Goal: Information Seeking & Learning: Compare options

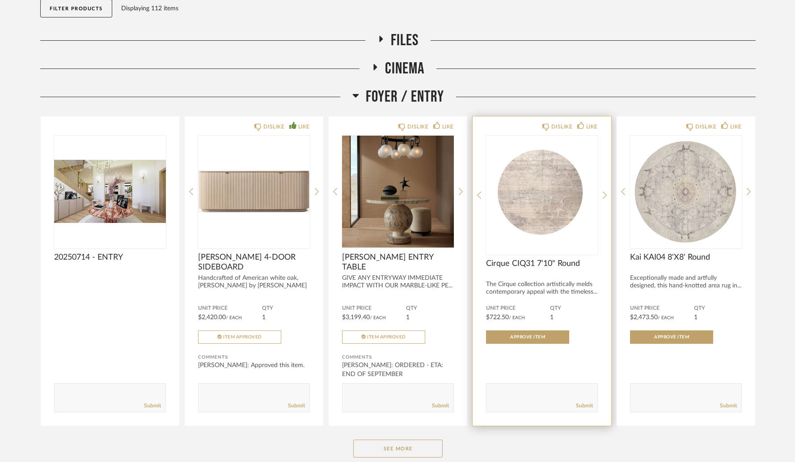
scroll to position [106, 0]
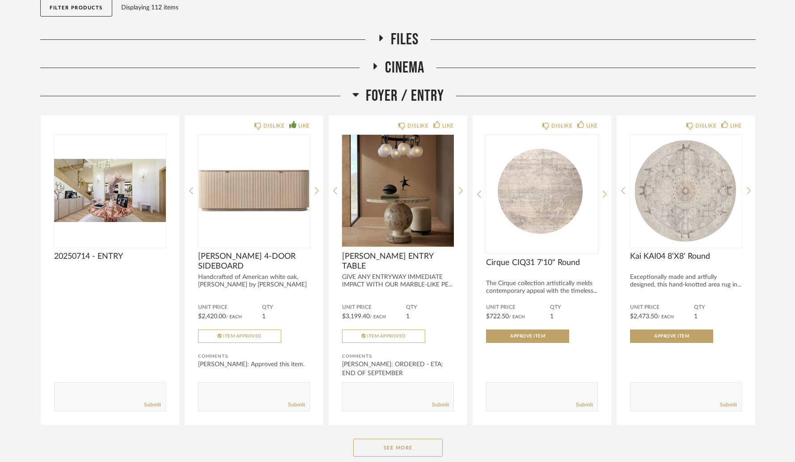
click at [353, 93] on icon at bounding box center [355, 95] width 6 height 4
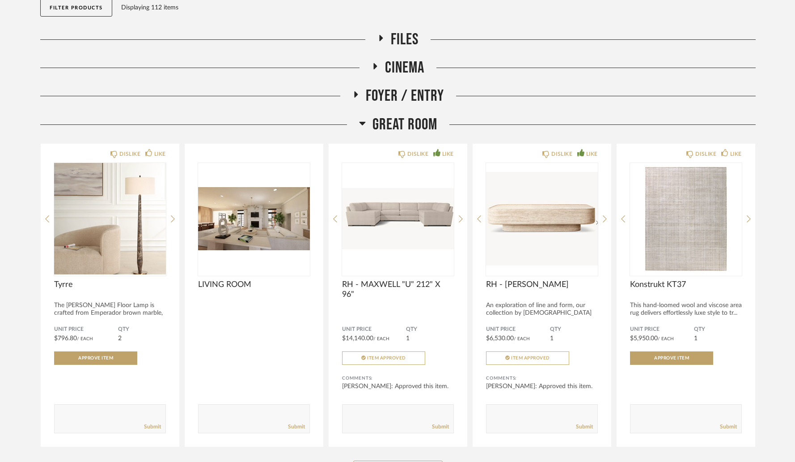
click at [360, 122] on icon at bounding box center [362, 124] width 6 height 4
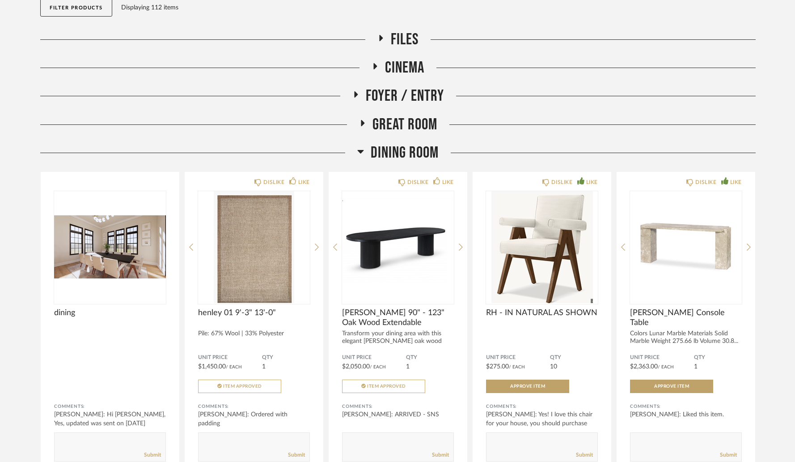
click at [363, 151] on icon at bounding box center [360, 151] width 7 height 11
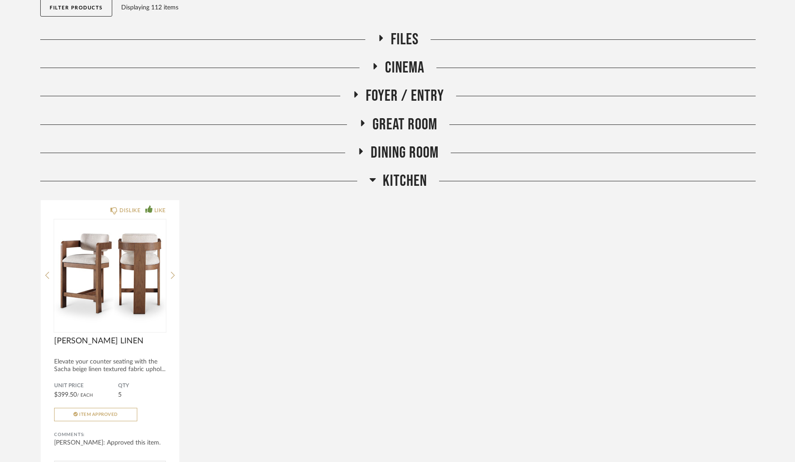
click at [372, 181] on icon at bounding box center [372, 180] width 6 height 4
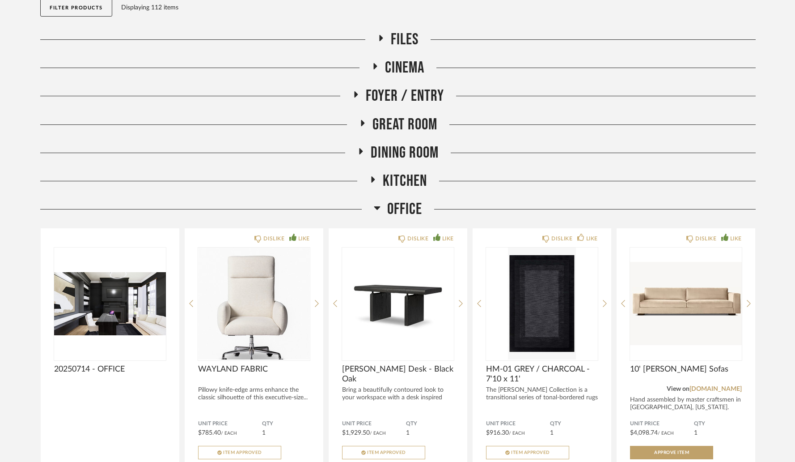
click at [378, 205] on icon at bounding box center [377, 207] width 7 height 11
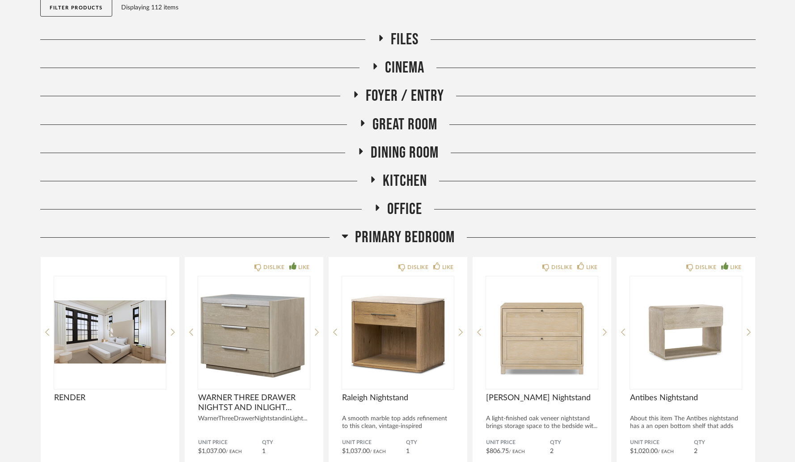
click at [345, 241] on icon at bounding box center [345, 235] width 7 height 11
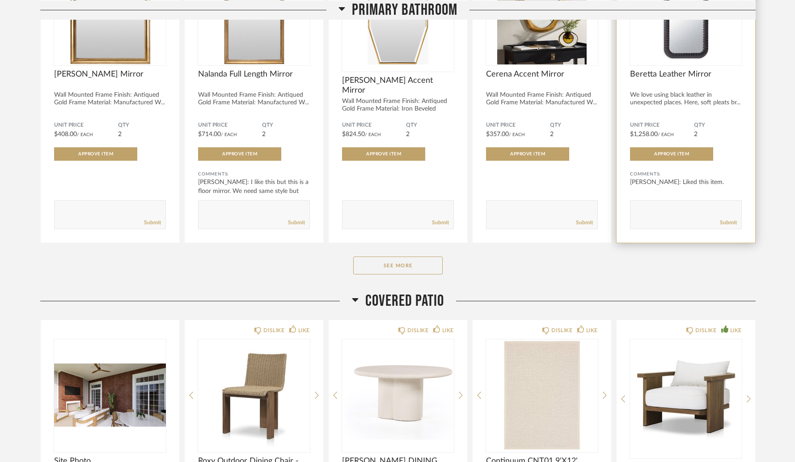
scroll to position [460, 0]
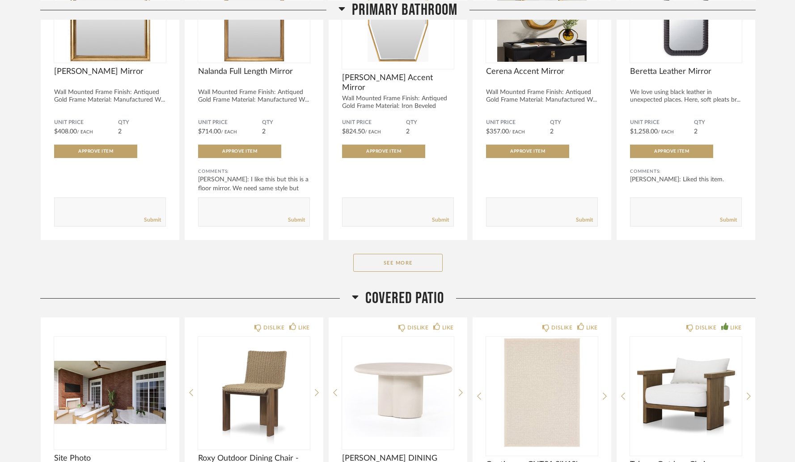
click at [356, 296] on icon at bounding box center [355, 297] width 6 height 4
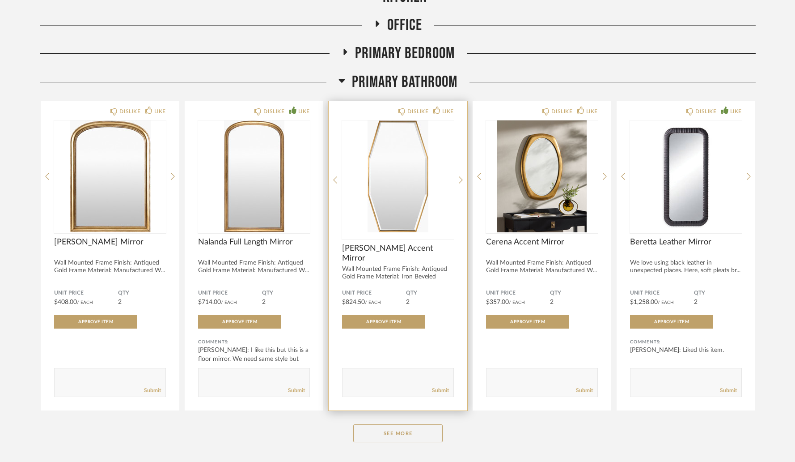
scroll to position [363, 0]
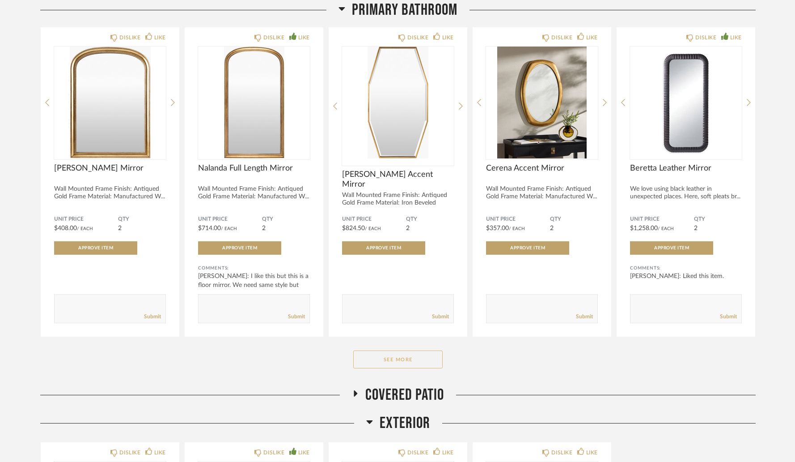
click at [399, 368] on button "See More" at bounding box center [397, 359] width 89 height 18
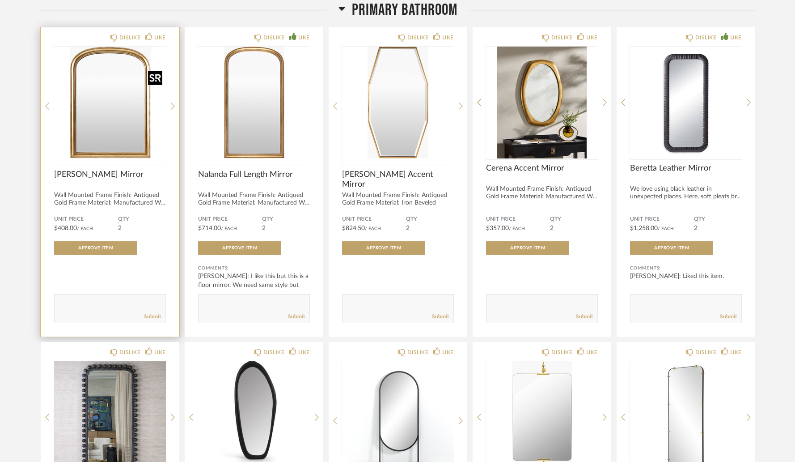
click at [123, 139] on img "0" at bounding box center [110, 103] width 112 height 112
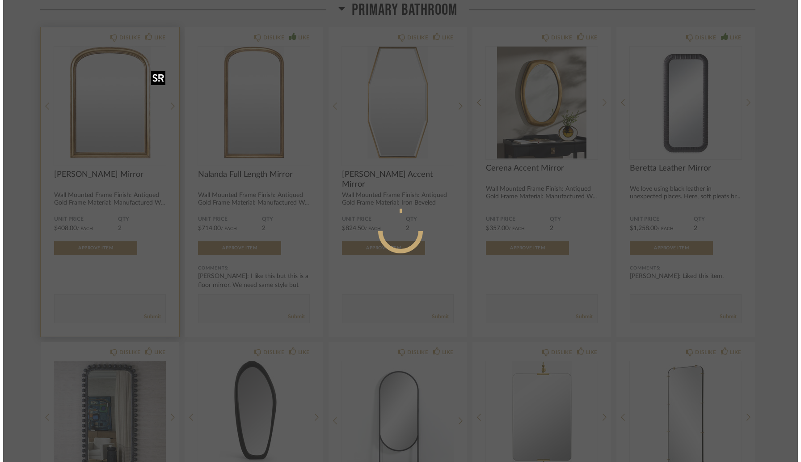
scroll to position [0, 0]
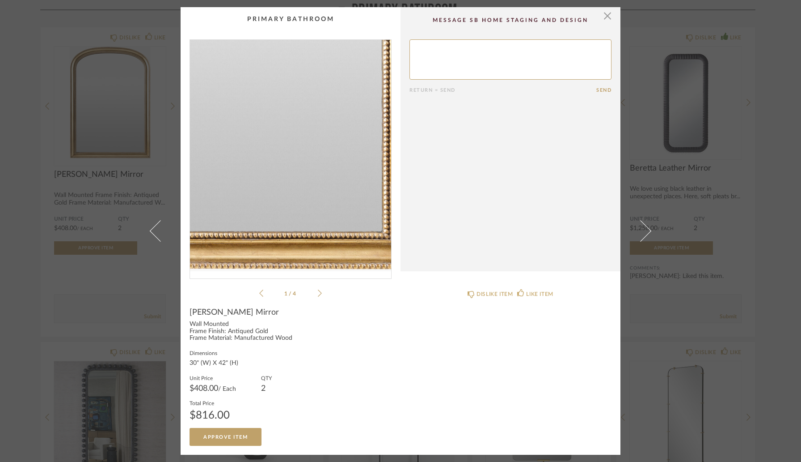
click at [327, 239] on img "0" at bounding box center [290, 155] width 201 height 231
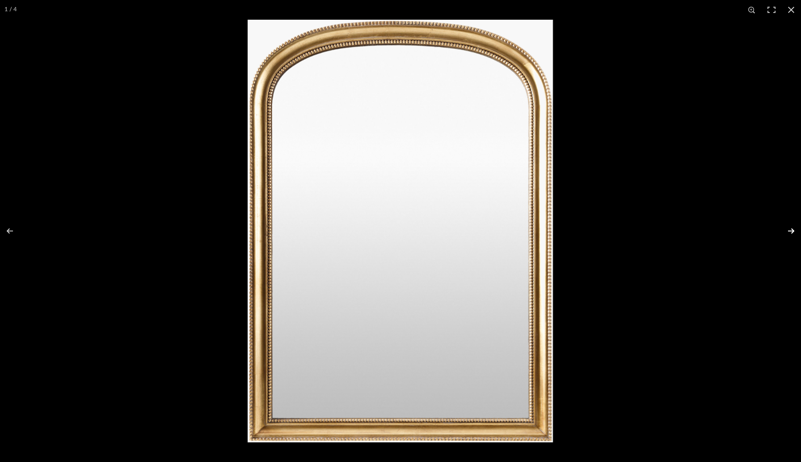
click at [792, 234] on button at bounding box center [785, 230] width 31 height 45
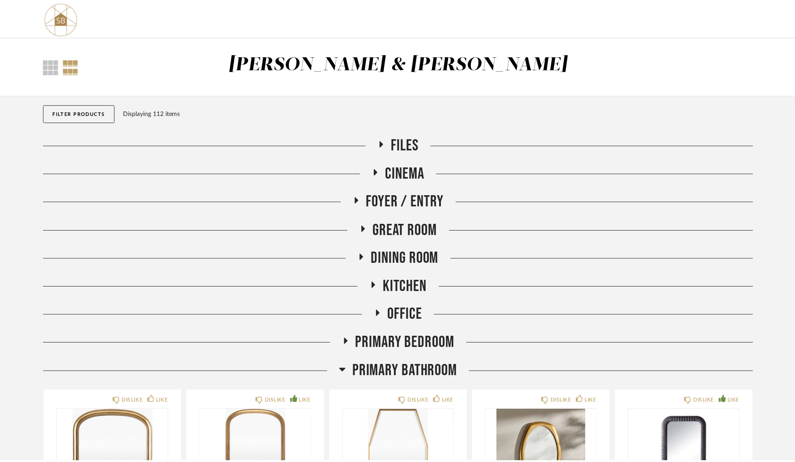
scroll to position [363, 0]
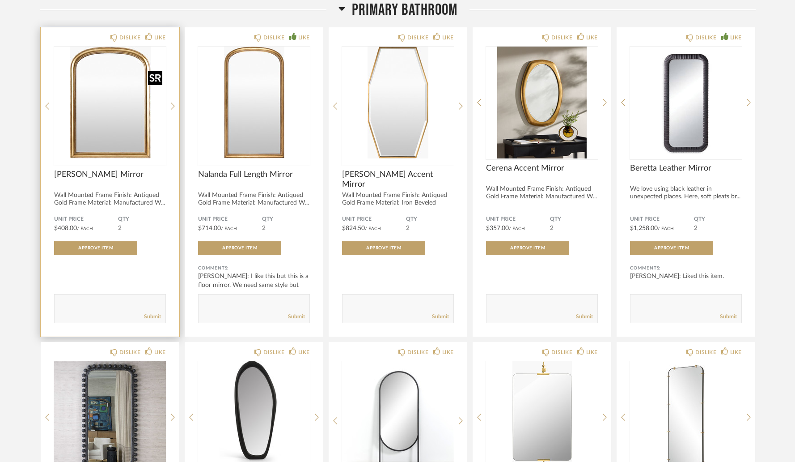
click at [120, 139] on img "0" at bounding box center [110, 103] width 112 height 112
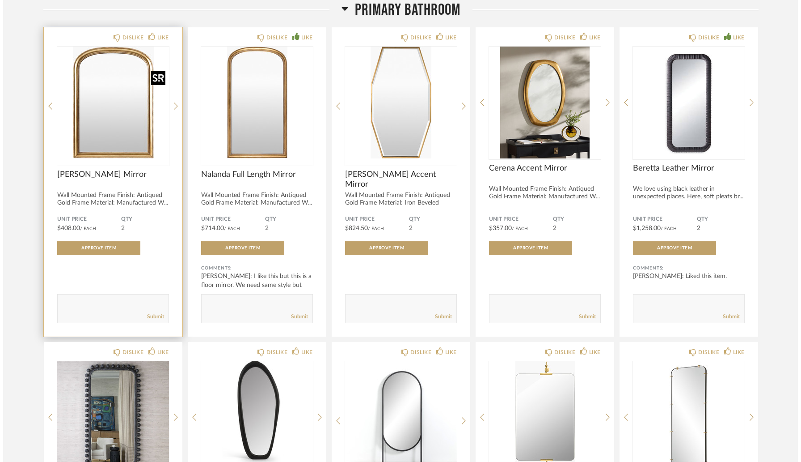
scroll to position [0, 0]
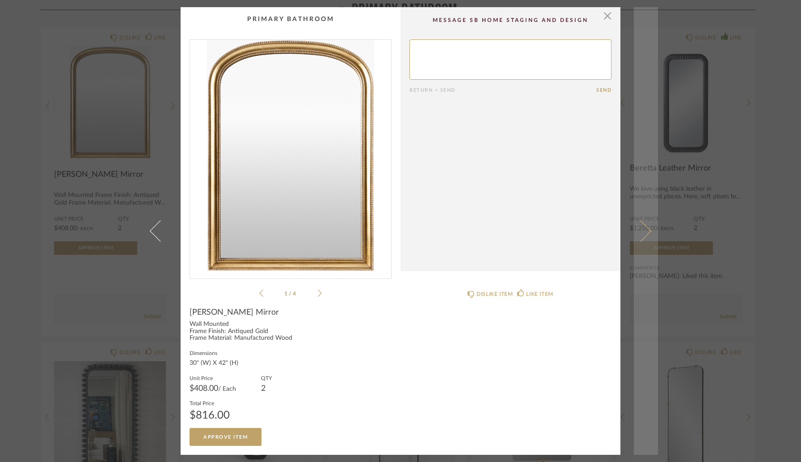
click at [640, 232] on span at bounding box center [640, 230] width 21 height 21
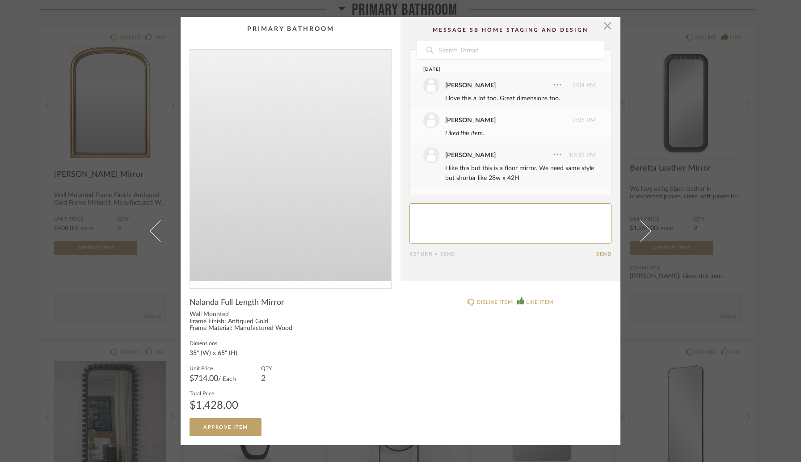
click at [305, 189] on img "0" at bounding box center [290, 165] width 201 height 231
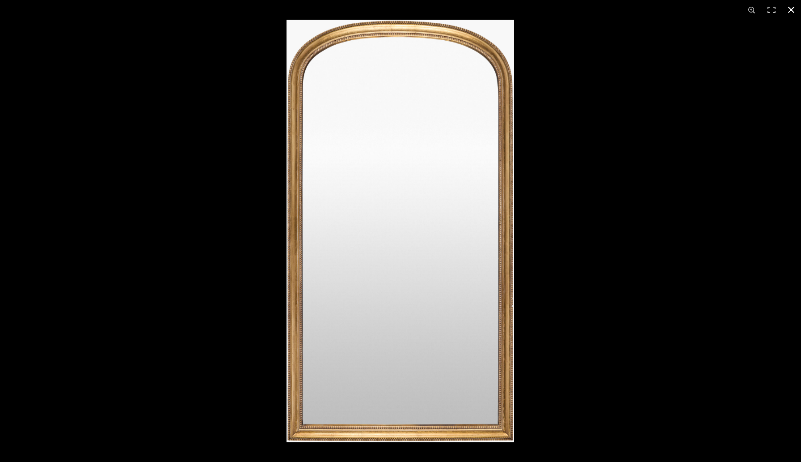
click at [534, 248] on div at bounding box center [687, 251] width 801 height 462
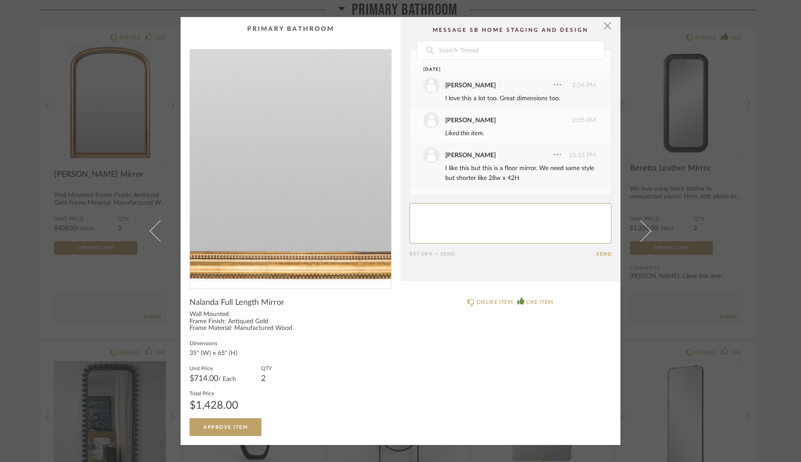
click at [275, 263] on img "0" at bounding box center [290, 165] width 201 height 231
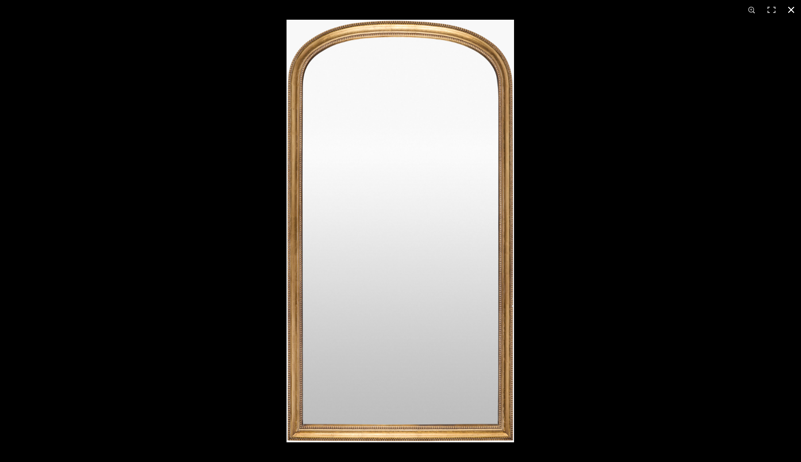
click at [541, 86] on div at bounding box center [687, 251] width 801 height 462
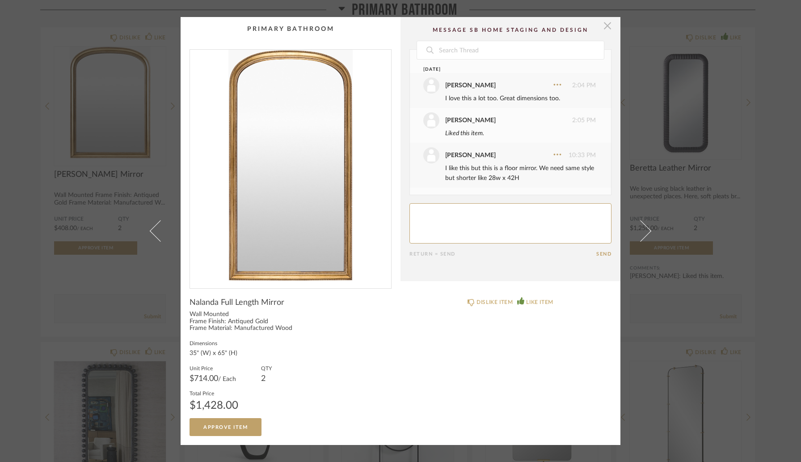
click at [606, 30] on span "button" at bounding box center [608, 26] width 18 height 18
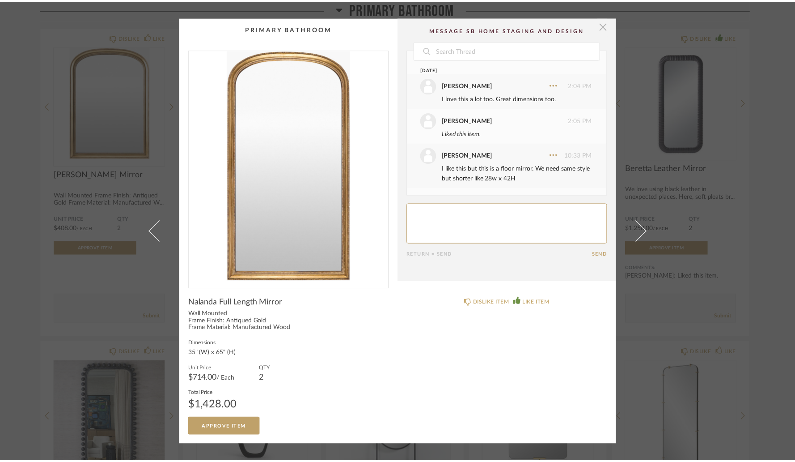
scroll to position [363, 0]
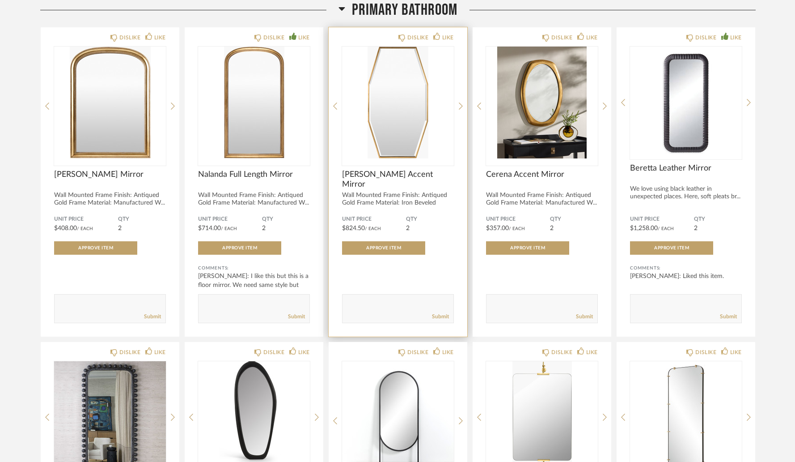
click at [415, 144] on img "0" at bounding box center [398, 103] width 112 height 112
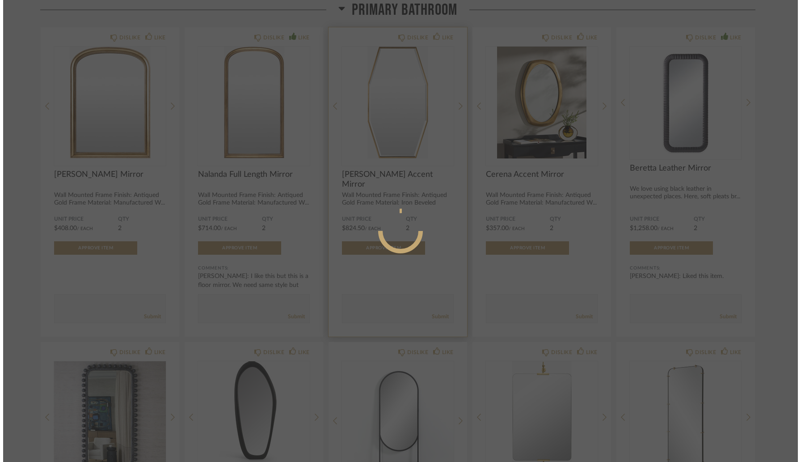
scroll to position [0, 0]
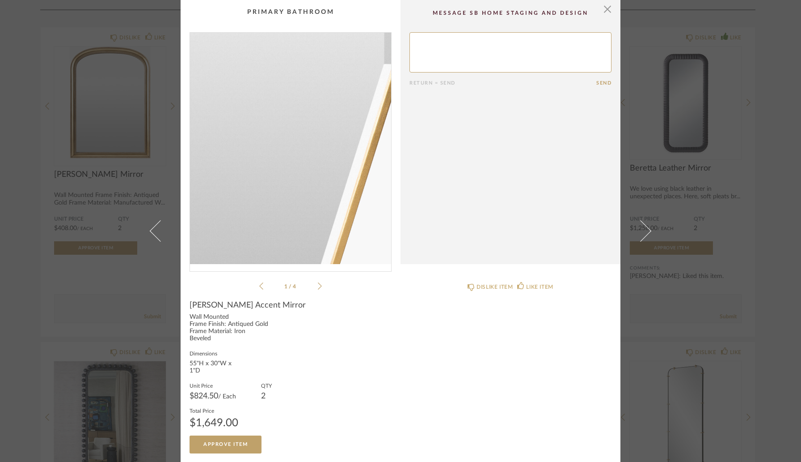
click at [312, 214] on img "0" at bounding box center [290, 148] width 201 height 231
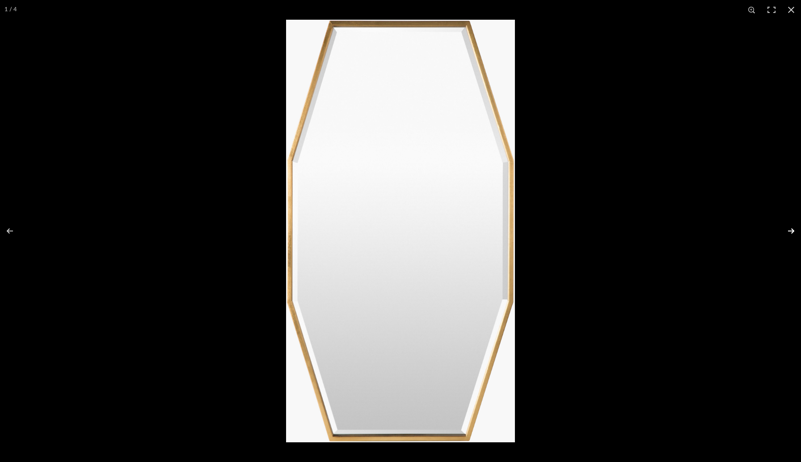
click at [794, 231] on button at bounding box center [785, 230] width 31 height 45
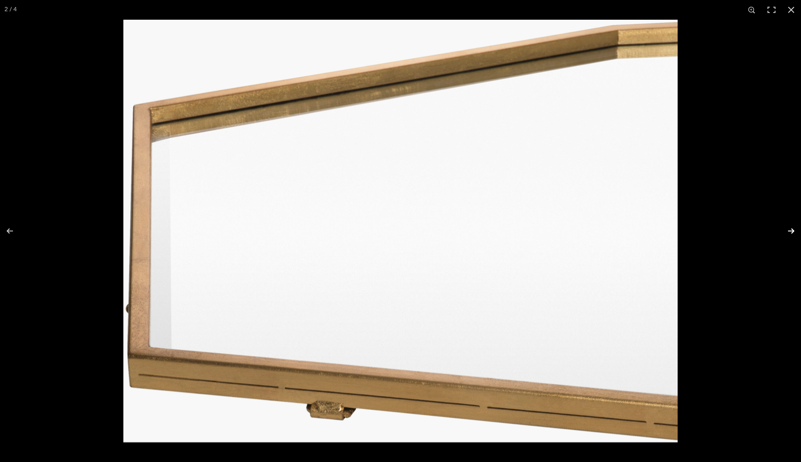
click at [794, 231] on button at bounding box center [785, 230] width 31 height 45
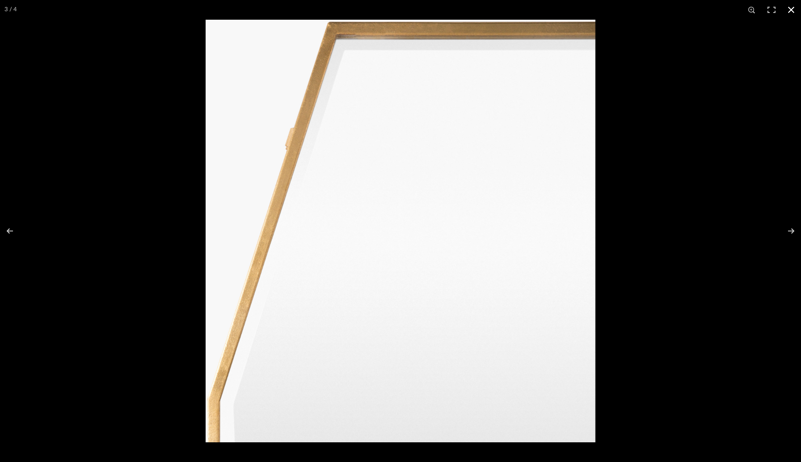
click at [792, 9] on button at bounding box center [792, 10] width 20 height 20
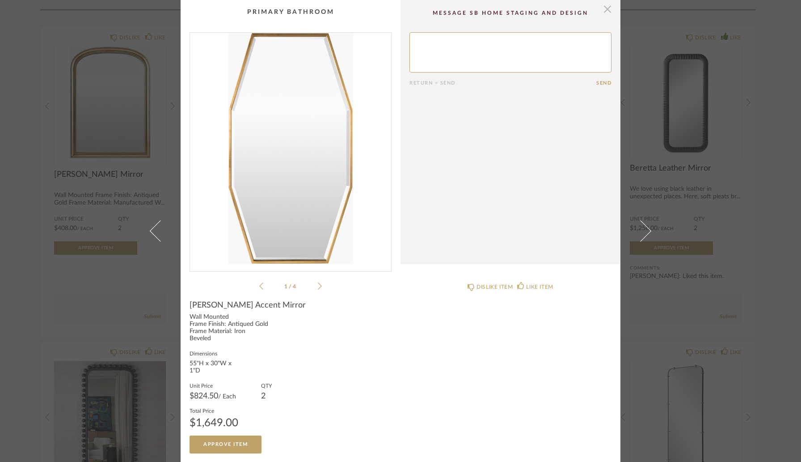
click at [603, 13] on span "button" at bounding box center [608, 9] width 18 height 18
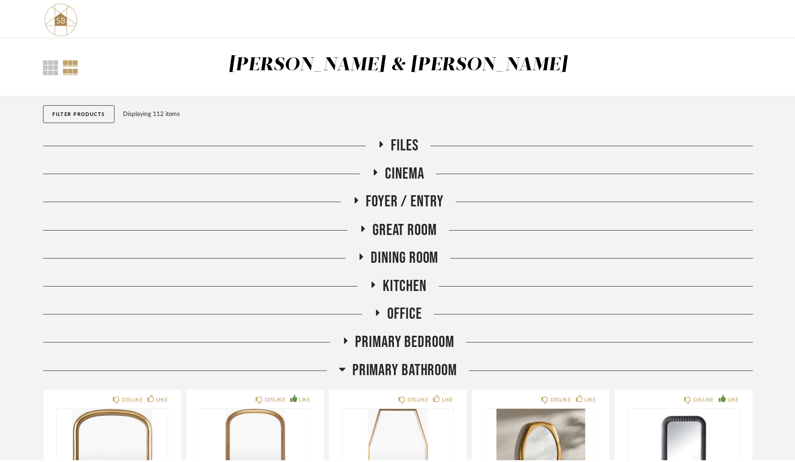
scroll to position [363, 0]
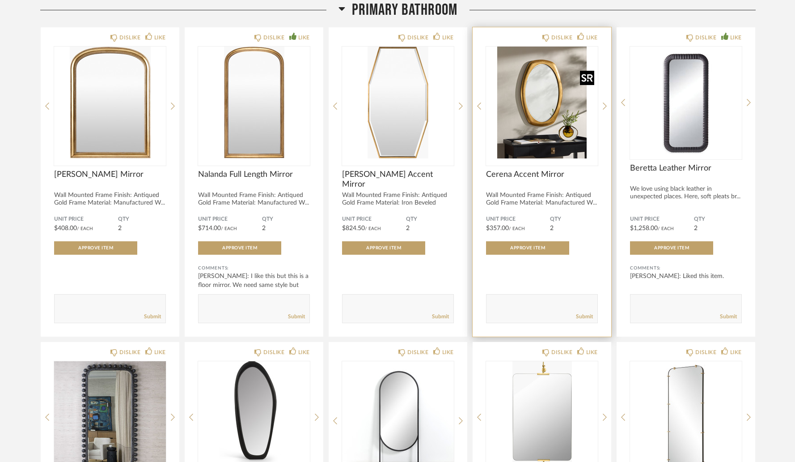
click at [534, 117] on img "0" at bounding box center [542, 103] width 112 height 112
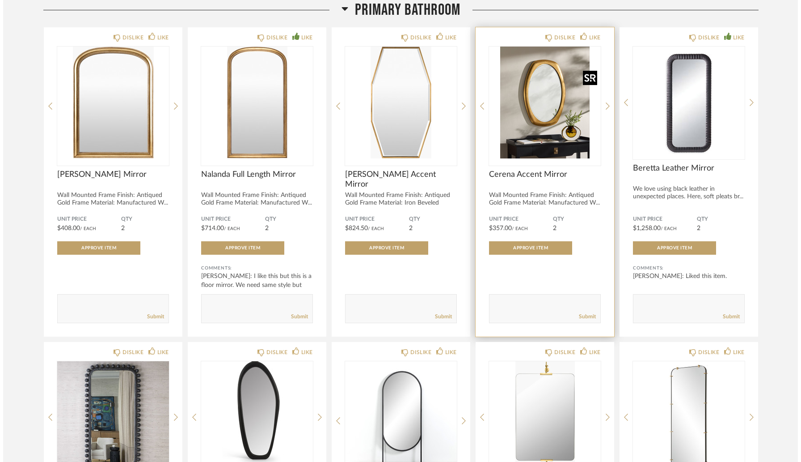
scroll to position [0, 0]
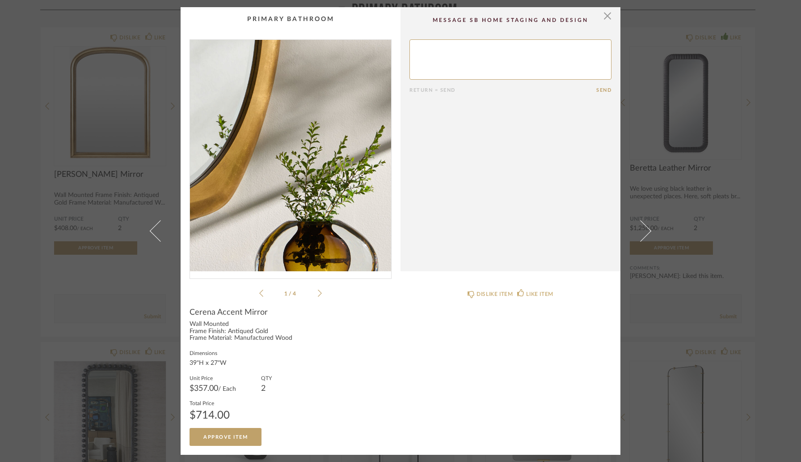
click at [333, 182] on img "0" at bounding box center [290, 155] width 201 height 231
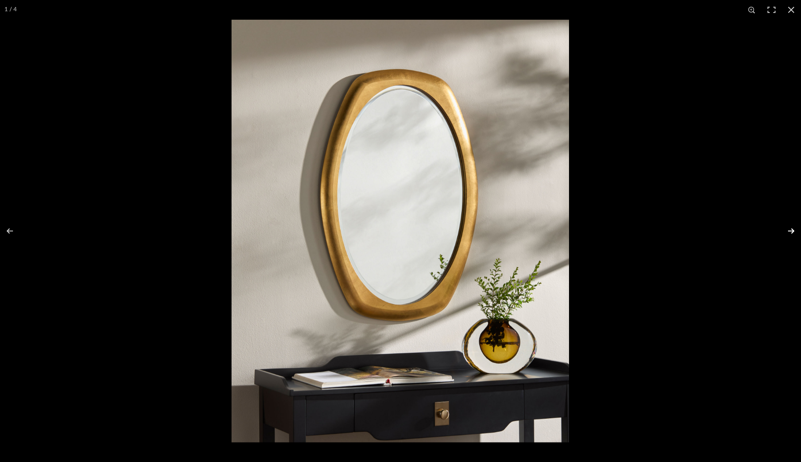
click at [792, 231] on button at bounding box center [785, 230] width 31 height 45
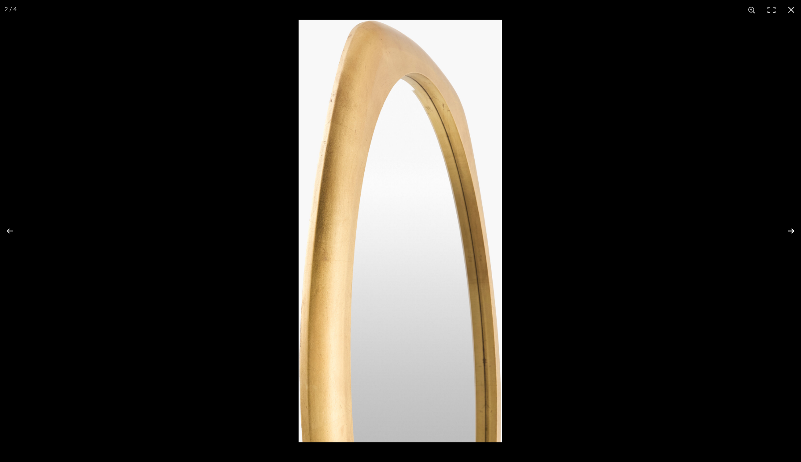
click at [792, 231] on button at bounding box center [785, 230] width 31 height 45
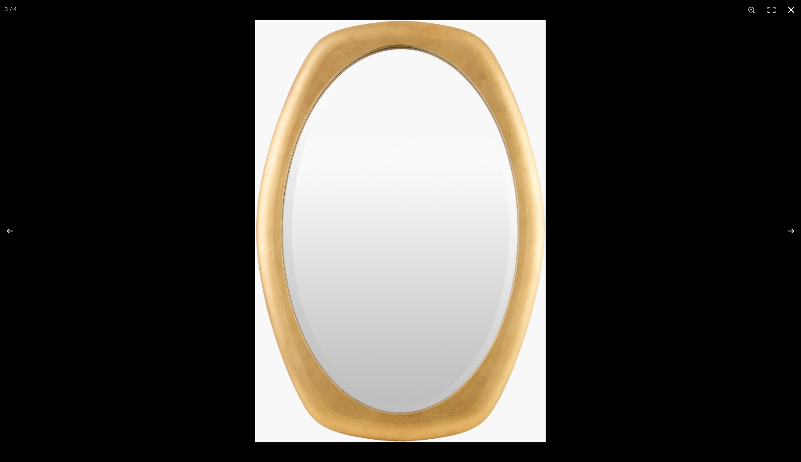
click at [791, 10] on button at bounding box center [792, 10] width 20 height 20
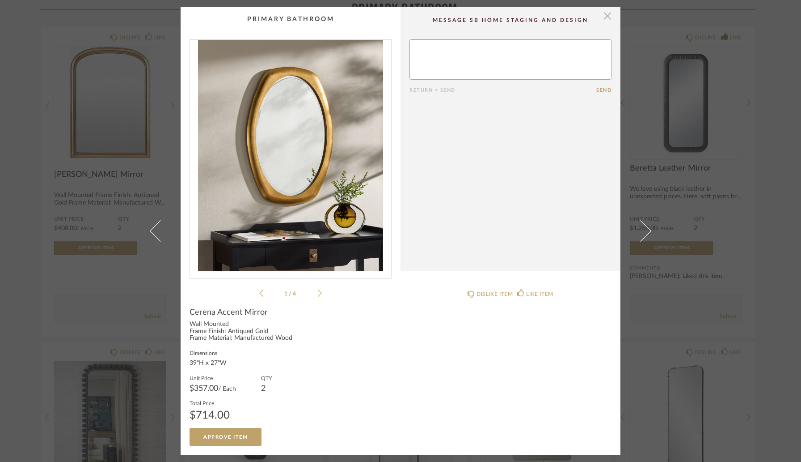
click at [603, 20] on span "button" at bounding box center [608, 16] width 18 height 18
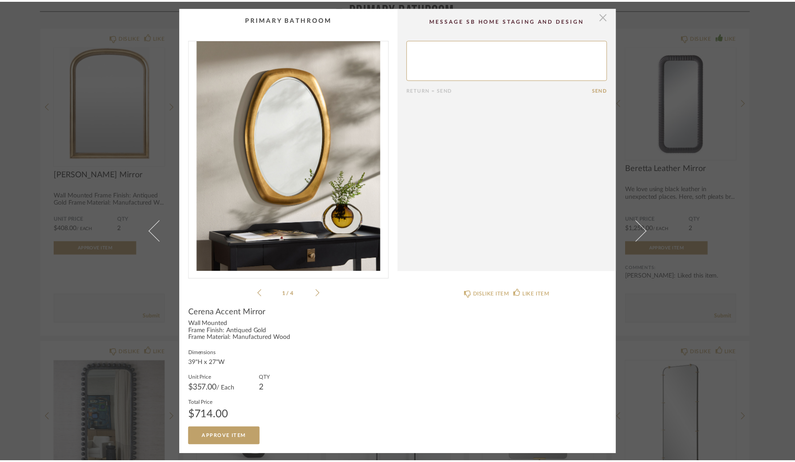
scroll to position [363, 0]
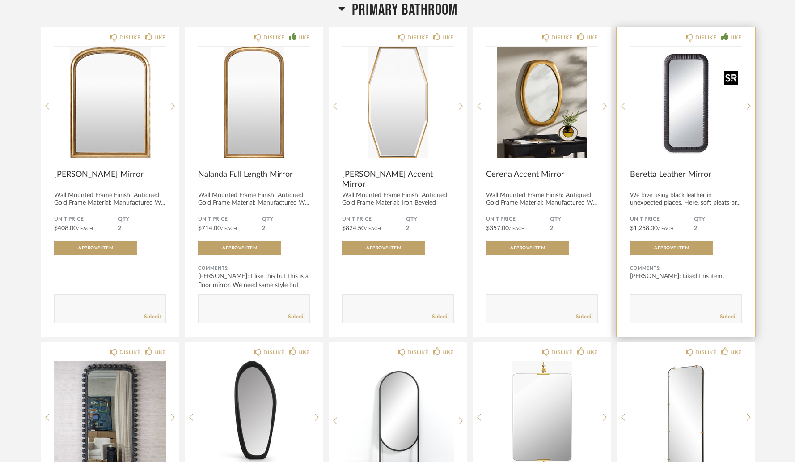
click at [661, 106] on img "0" at bounding box center [686, 103] width 112 height 112
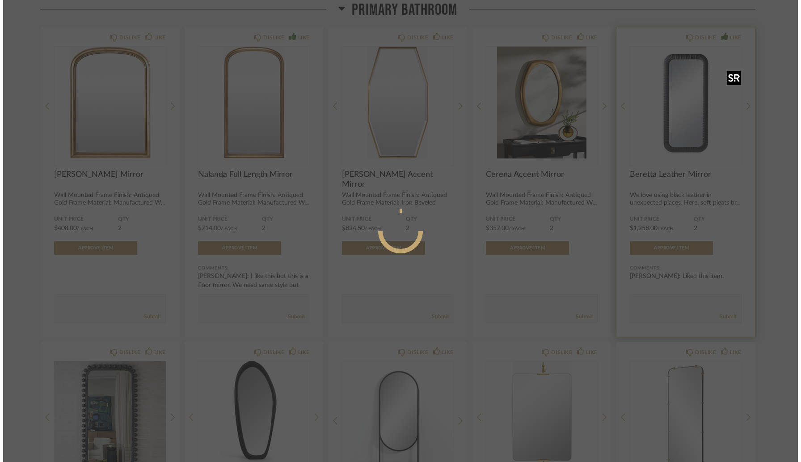
scroll to position [0, 0]
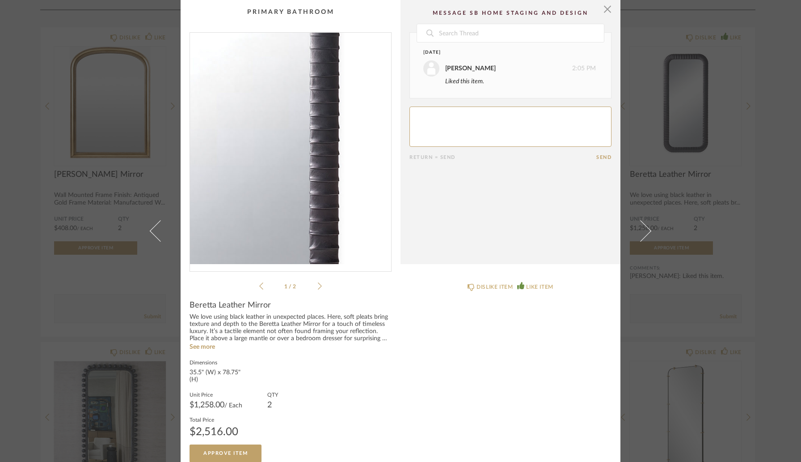
click at [312, 178] on img "0" at bounding box center [290, 148] width 201 height 231
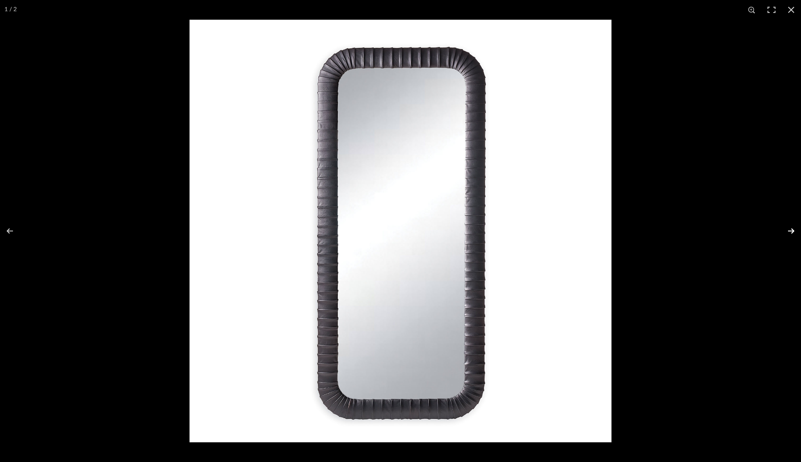
click at [789, 231] on button at bounding box center [785, 230] width 31 height 45
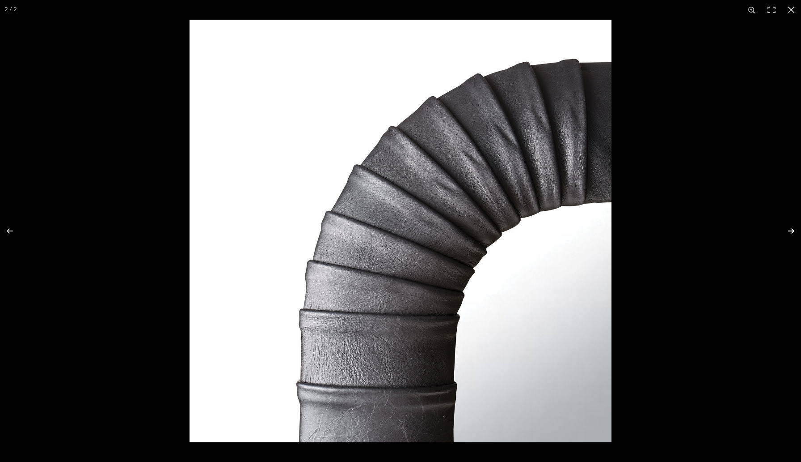
click at [789, 231] on button at bounding box center [785, 230] width 31 height 45
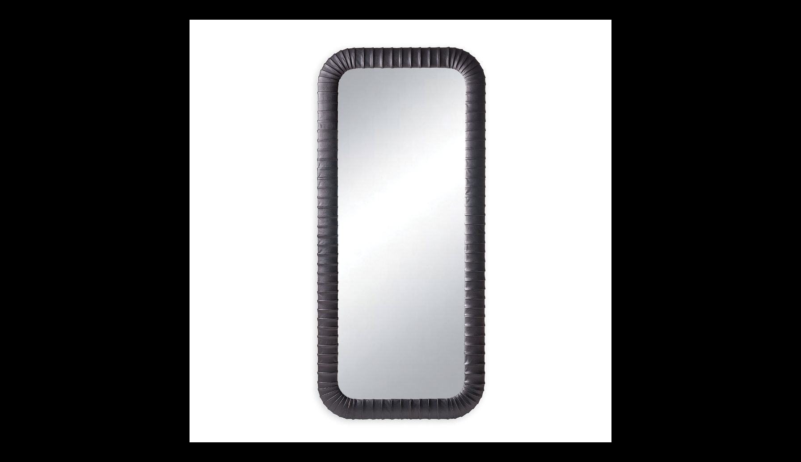
click at [789, 231] on button at bounding box center [785, 230] width 31 height 45
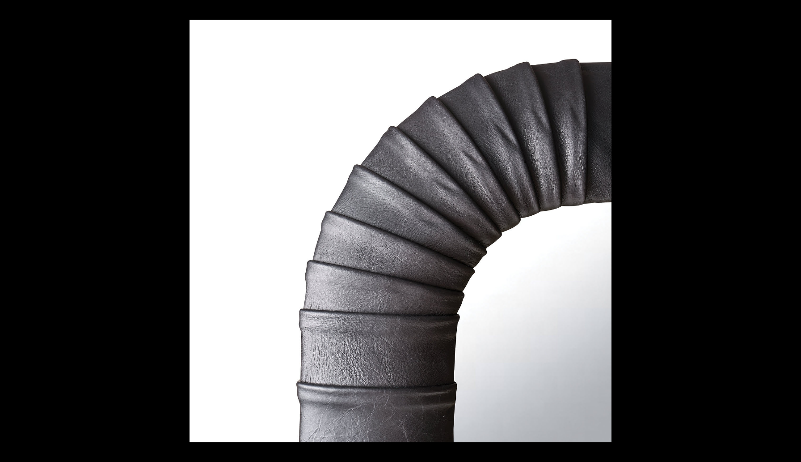
click at [789, 231] on button at bounding box center [785, 230] width 31 height 45
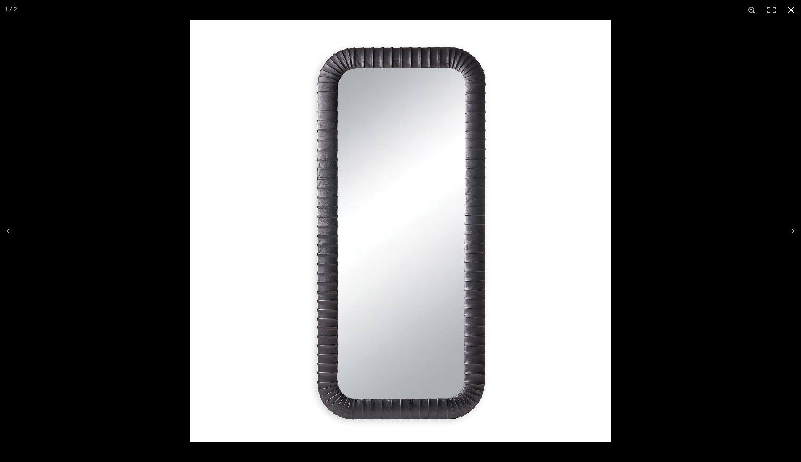
click at [789, 6] on button at bounding box center [792, 10] width 20 height 20
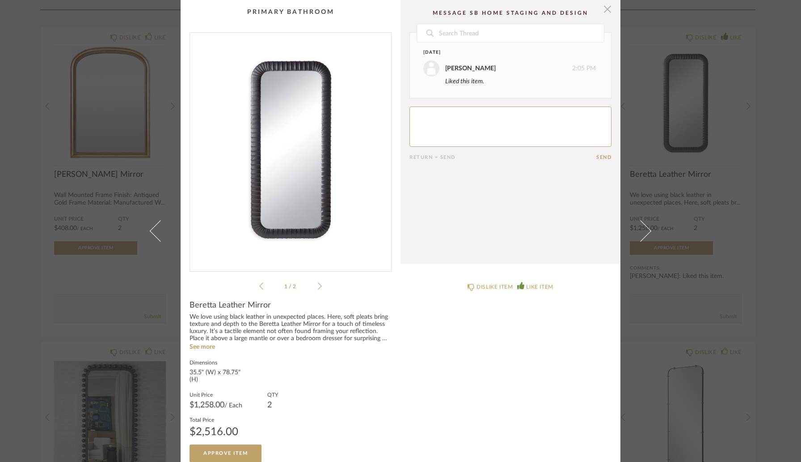
click at [605, 11] on span "button" at bounding box center [608, 9] width 18 height 18
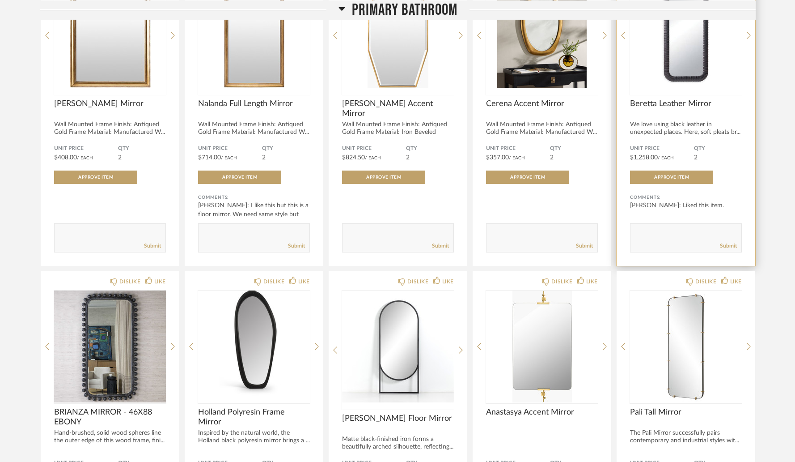
scroll to position [436, 0]
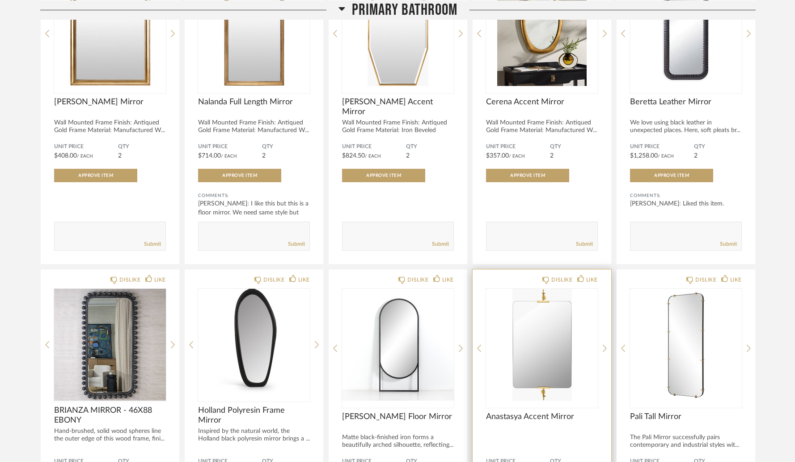
click at [525, 346] on img "0" at bounding box center [542, 344] width 112 height 112
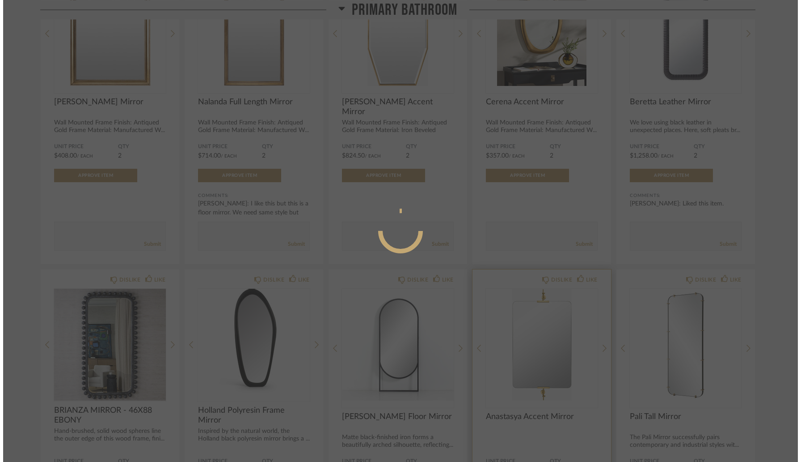
scroll to position [0, 0]
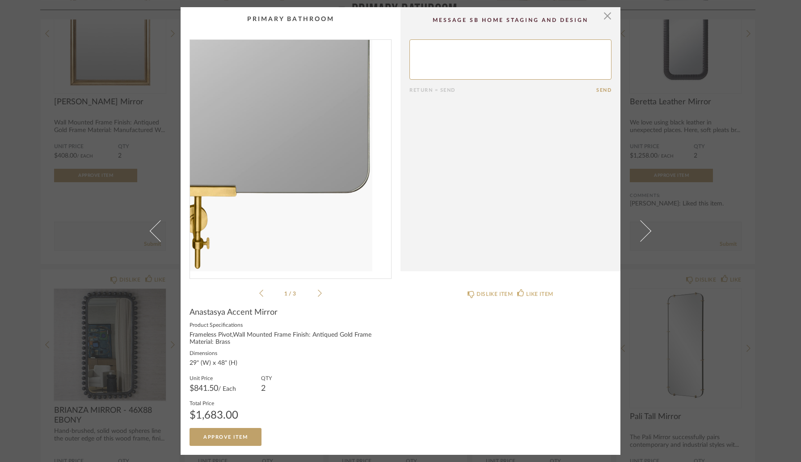
click at [315, 256] on img "0" at bounding box center [290, 155] width 201 height 231
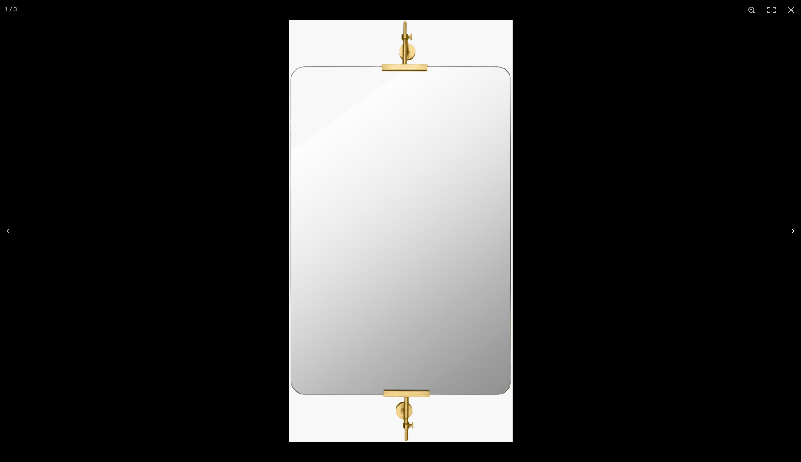
click at [792, 232] on button at bounding box center [785, 230] width 31 height 45
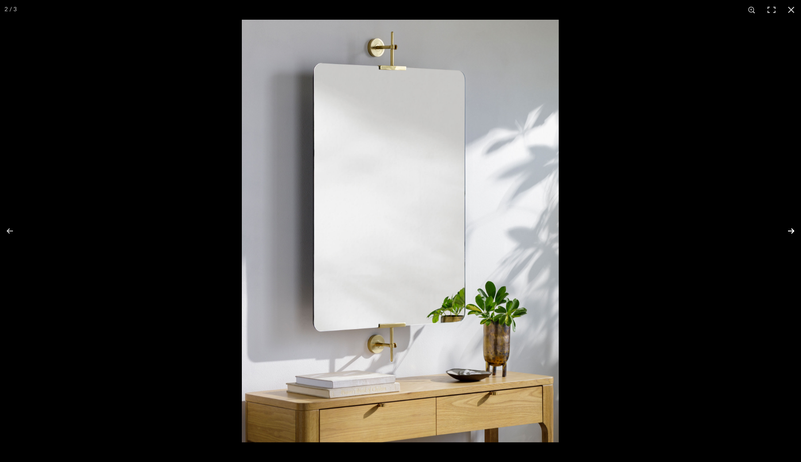
click at [791, 232] on button at bounding box center [785, 230] width 31 height 45
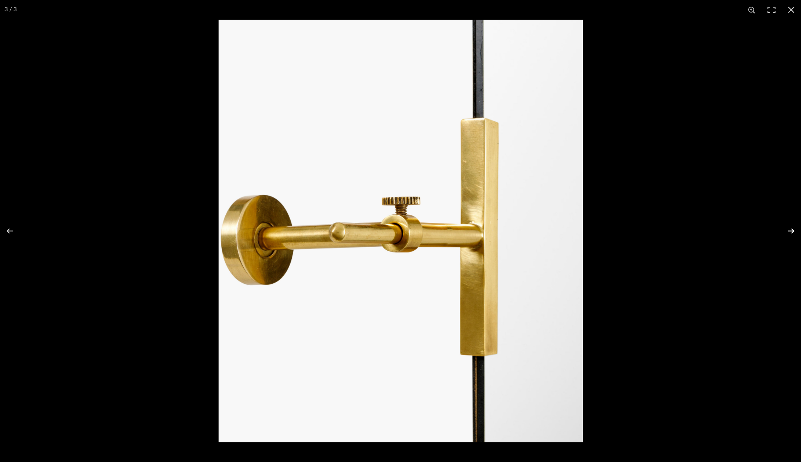
click at [791, 232] on button at bounding box center [785, 230] width 31 height 45
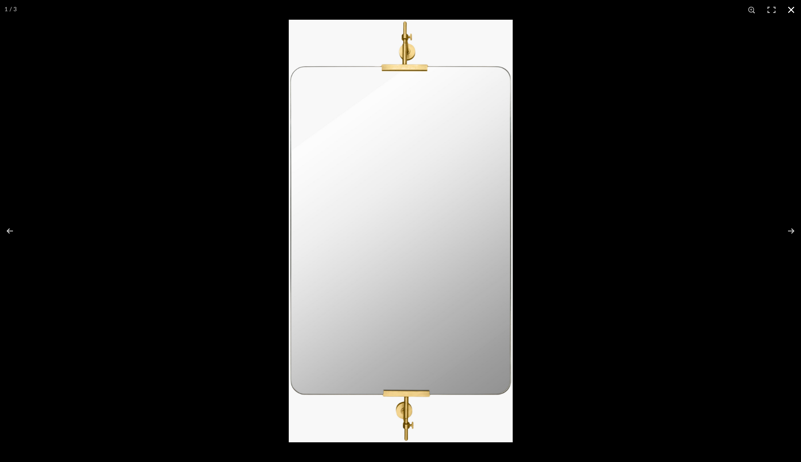
click at [791, 11] on button at bounding box center [792, 10] width 20 height 20
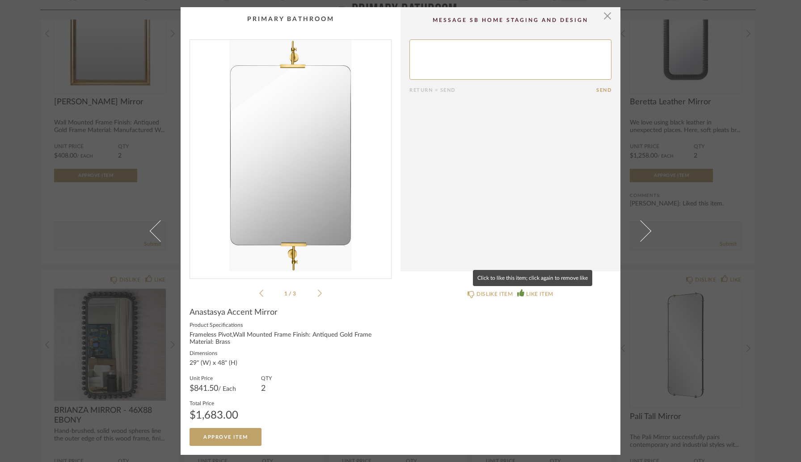
click at [531, 292] on div "LIKE ITEM" at bounding box center [539, 293] width 27 height 9
click at [604, 18] on span "button" at bounding box center [608, 16] width 18 height 18
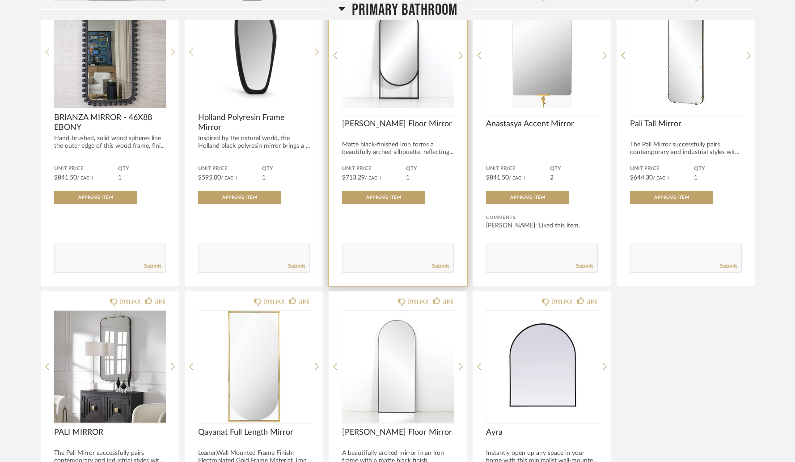
scroll to position [731, 0]
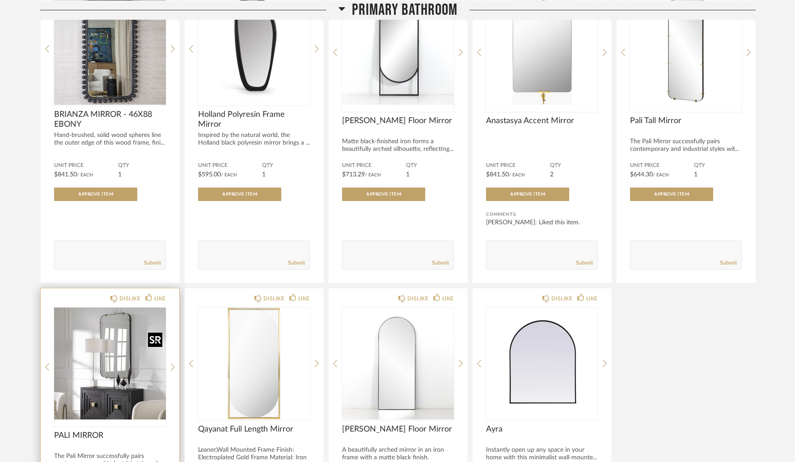
click at [125, 360] on img "0" at bounding box center [110, 363] width 112 height 112
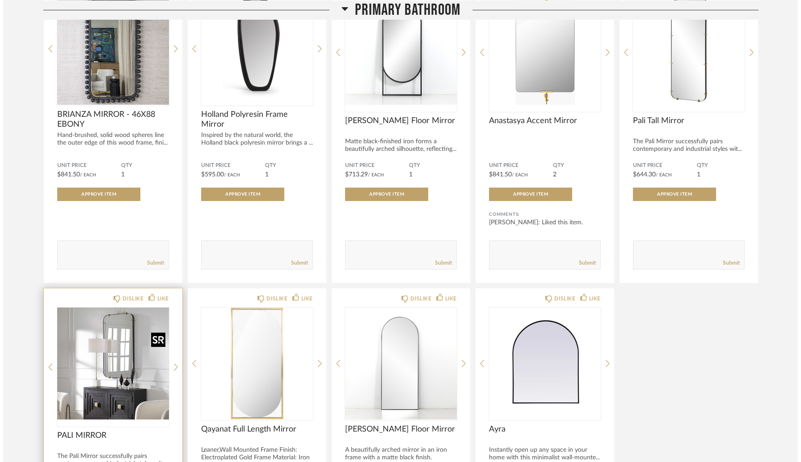
scroll to position [0, 0]
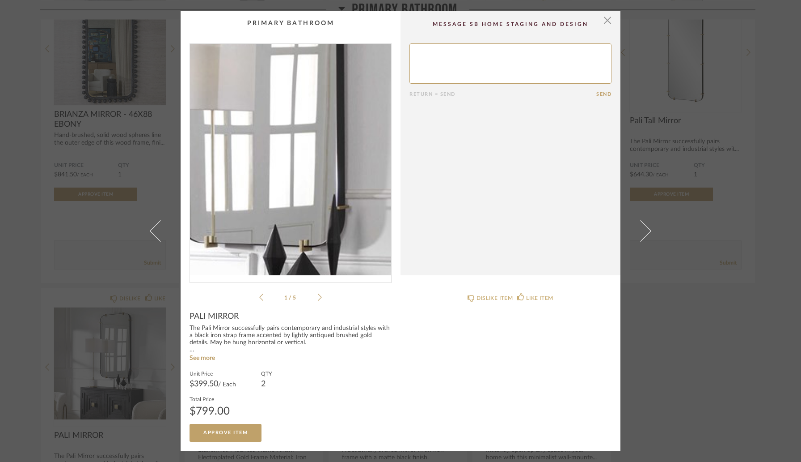
click at [308, 157] on img "0" at bounding box center [290, 159] width 201 height 231
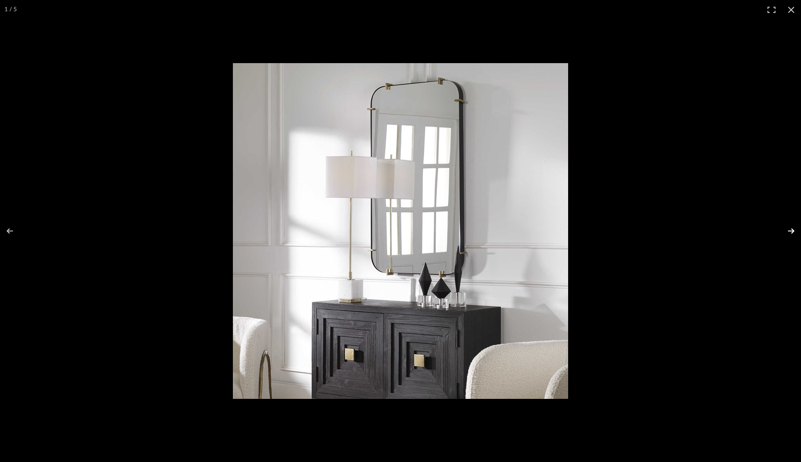
click at [791, 229] on button at bounding box center [785, 230] width 31 height 45
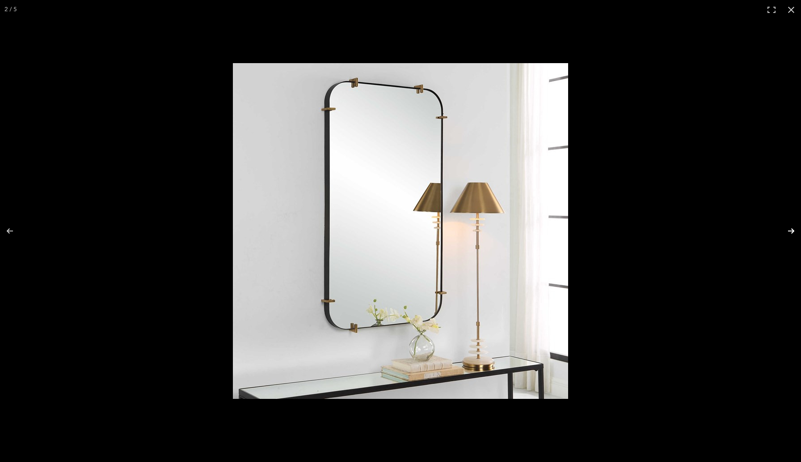
click at [794, 231] on button at bounding box center [785, 230] width 31 height 45
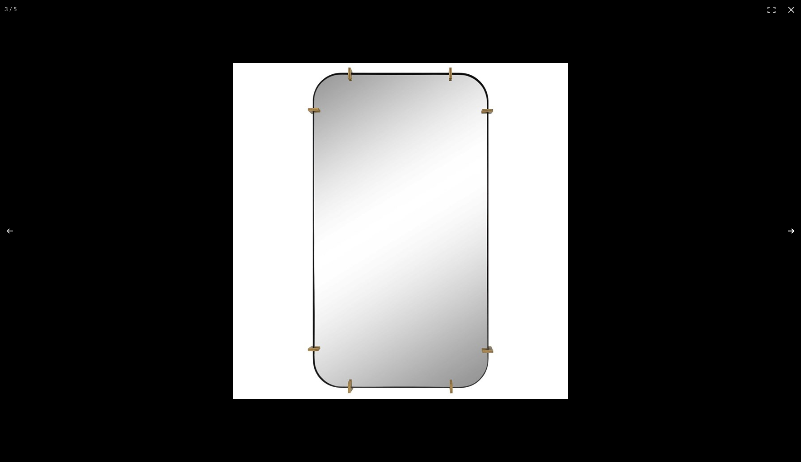
click at [792, 233] on button at bounding box center [785, 230] width 31 height 45
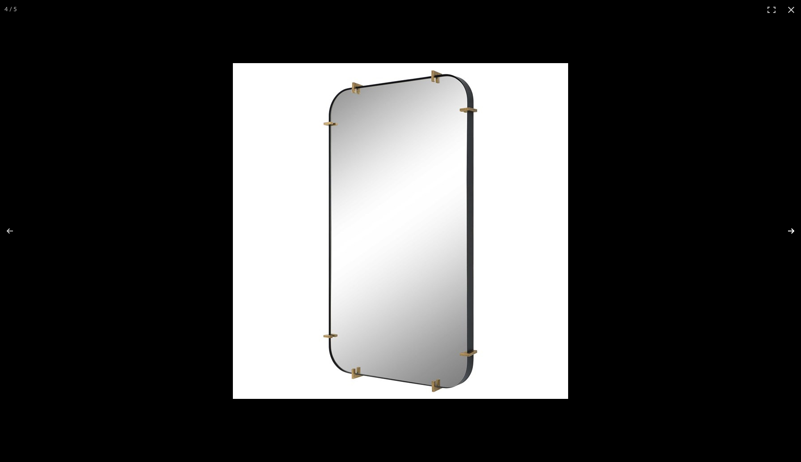
click at [792, 233] on button at bounding box center [785, 230] width 31 height 45
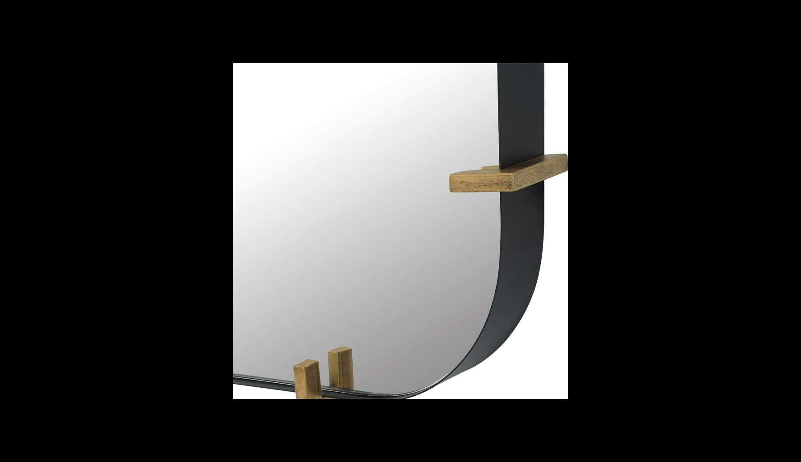
click at [792, 233] on button at bounding box center [785, 230] width 31 height 45
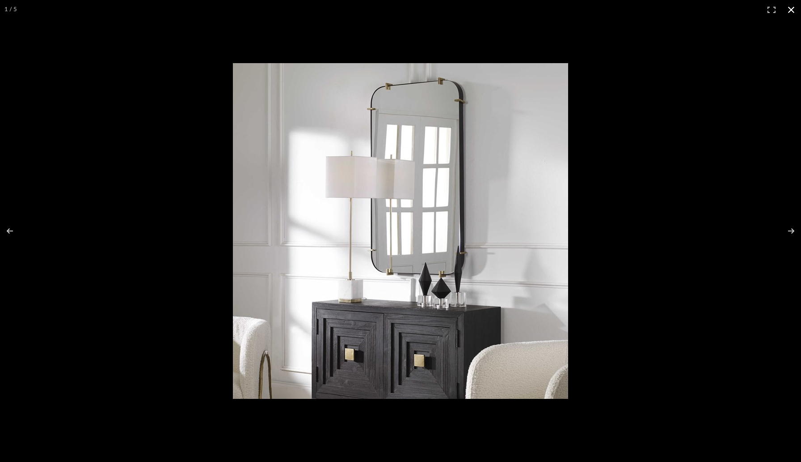
click at [791, 13] on button at bounding box center [792, 10] width 20 height 20
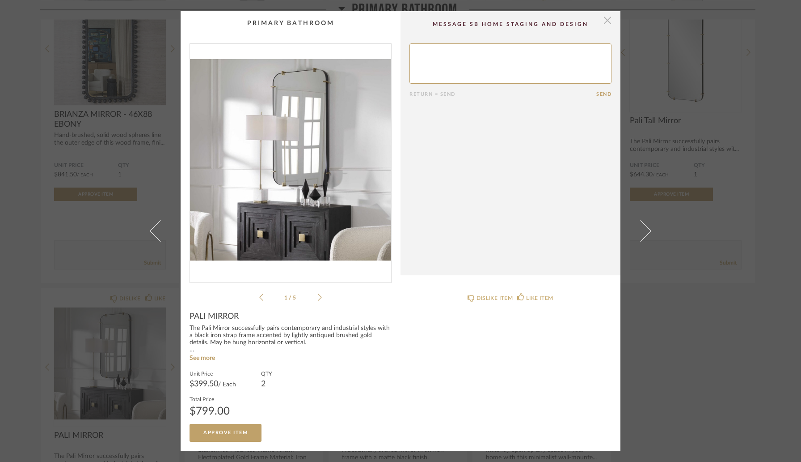
click at [604, 24] on span "button" at bounding box center [608, 20] width 18 height 18
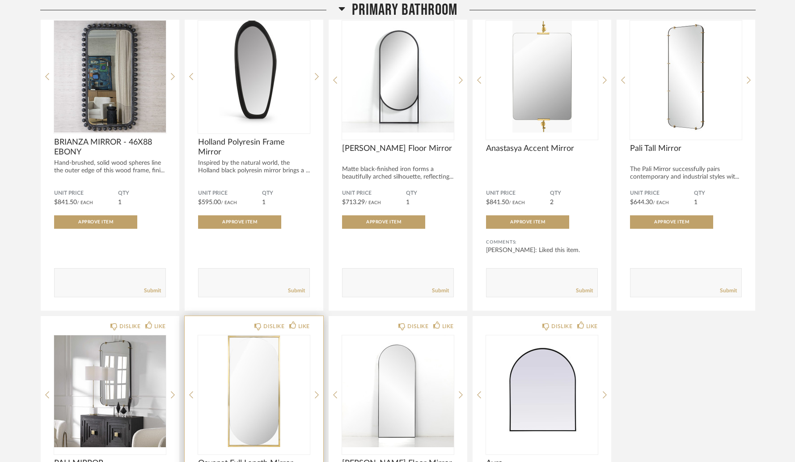
scroll to position [699, 0]
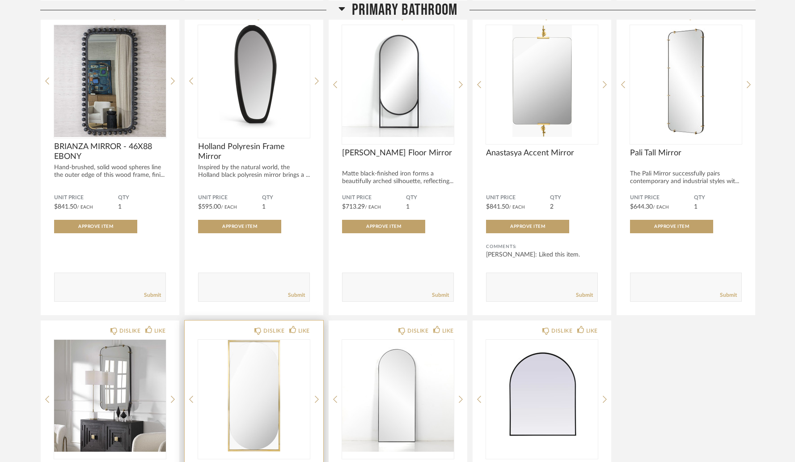
click at [245, 386] on img "0" at bounding box center [254, 395] width 112 height 112
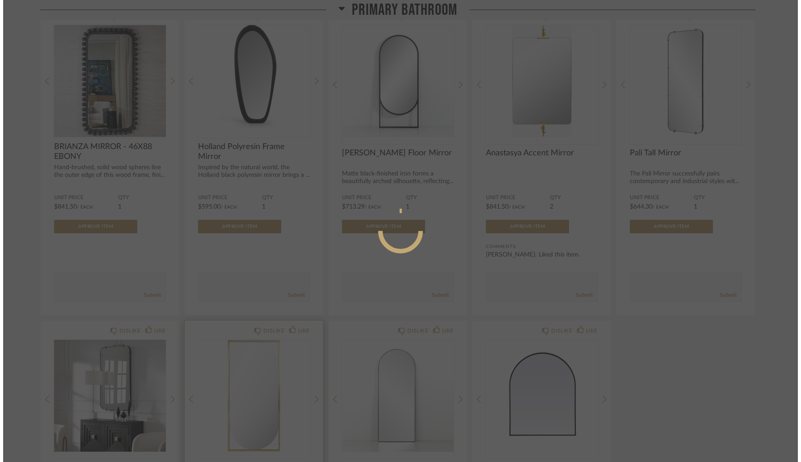
scroll to position [0, 0]
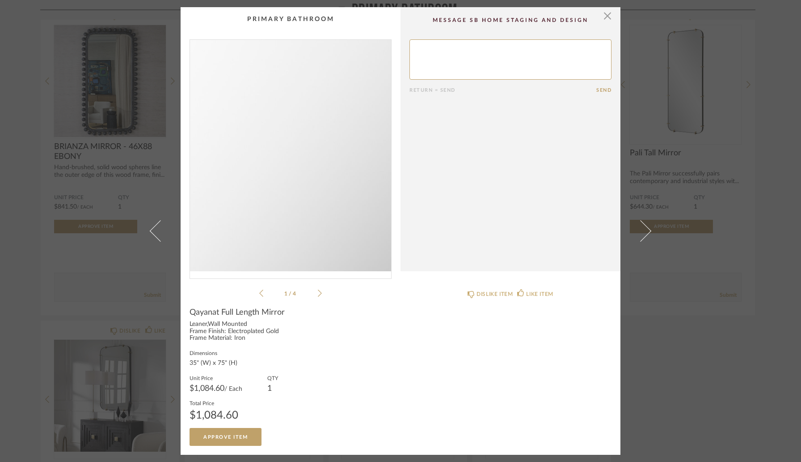
click at [282, 193] on img "0" at bounding box center [290, 155] width 201 height 231
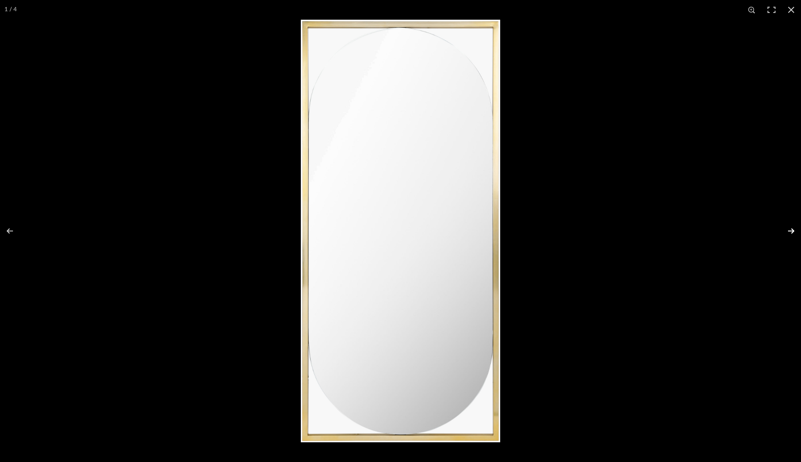
click at [792, 229] on button at bounding box center [785, 230] width 31 height 45
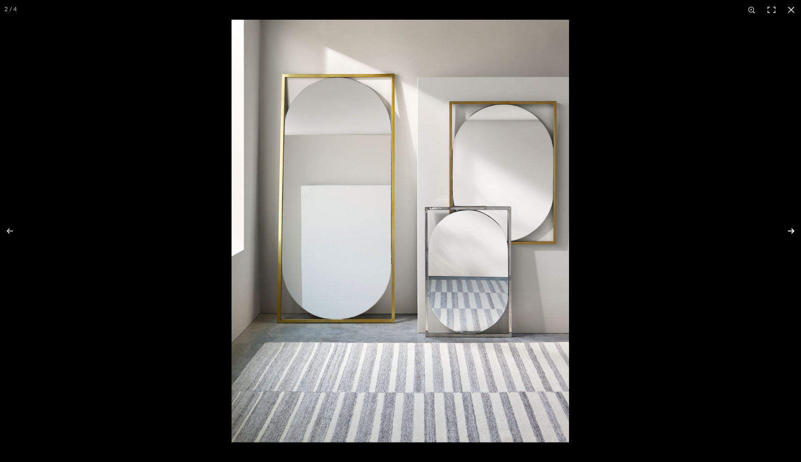
click at [792, 231] on button at bounding box center [785, 230] width 31 height 45
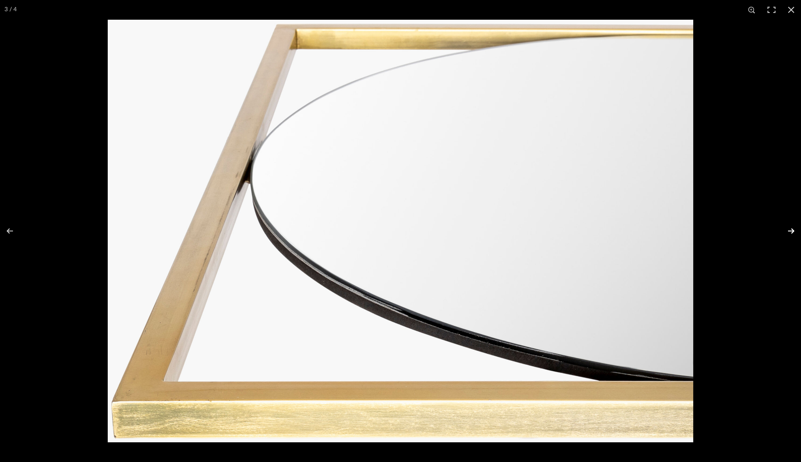
click at [792, 231] on button at bounding box center [785, 230] width 31 height 45
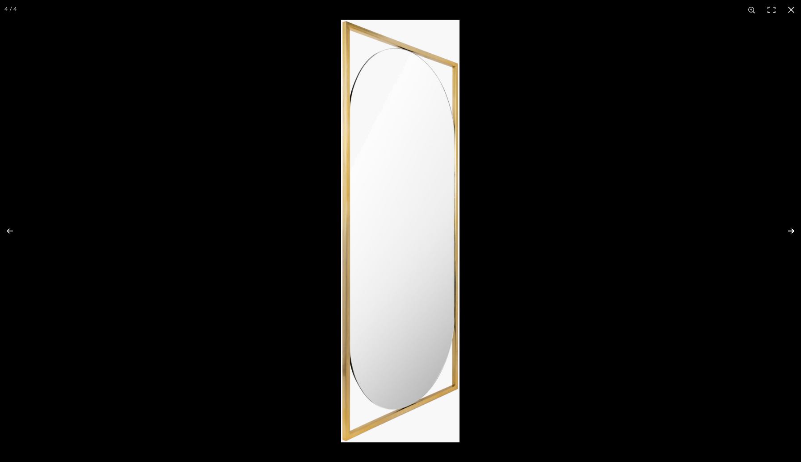
click at [792, 231] on button at bounding box center [785, 230] width 31 height 45
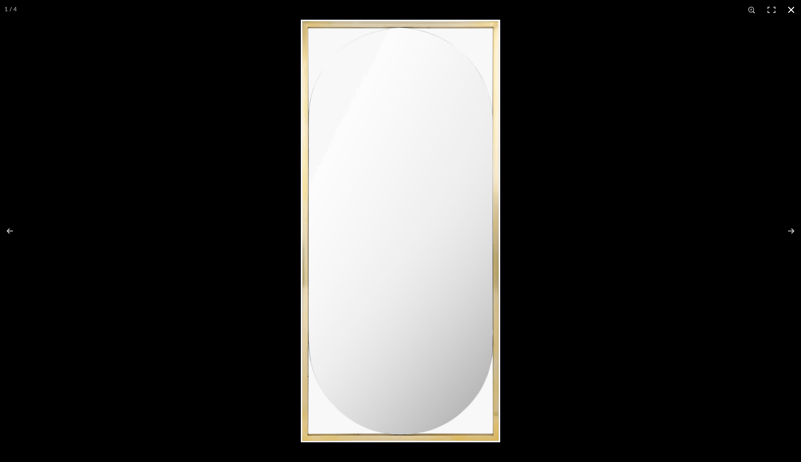
click at [791, 13] on button at bounding box center [792, 10] width 20 height 20
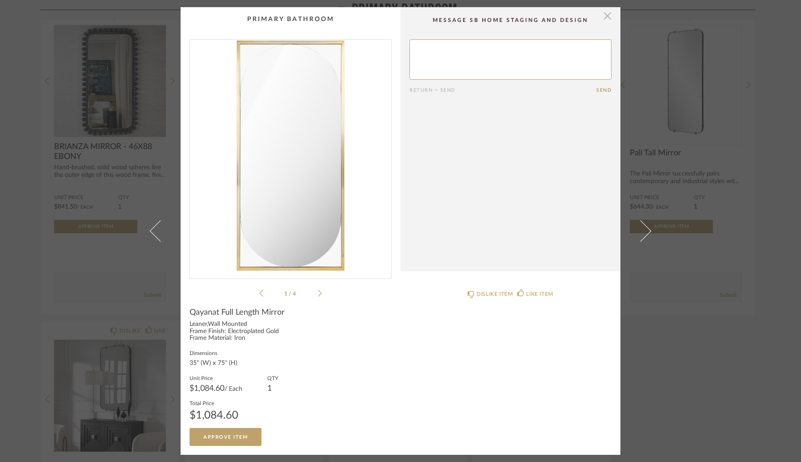
click at [604, 19] on span "button" at bounding box center [608, 16] width 18 height 18
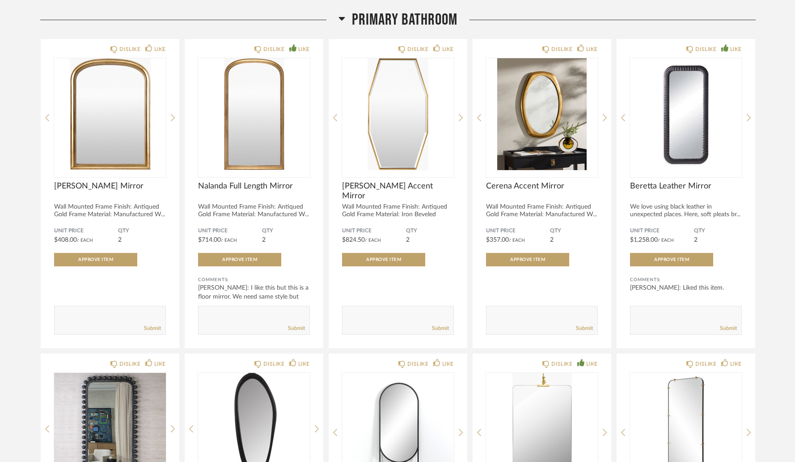
scroll to position [353, 0]
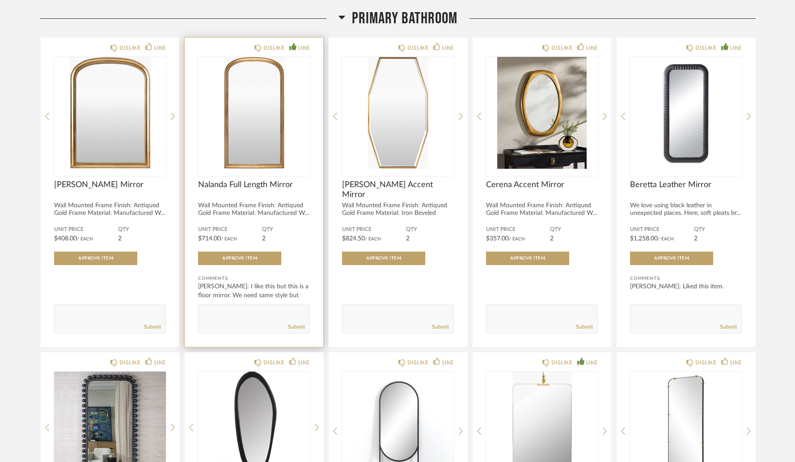
click at [236, 145] on img "0" at bounding box center [254, 113] width 112 height 112
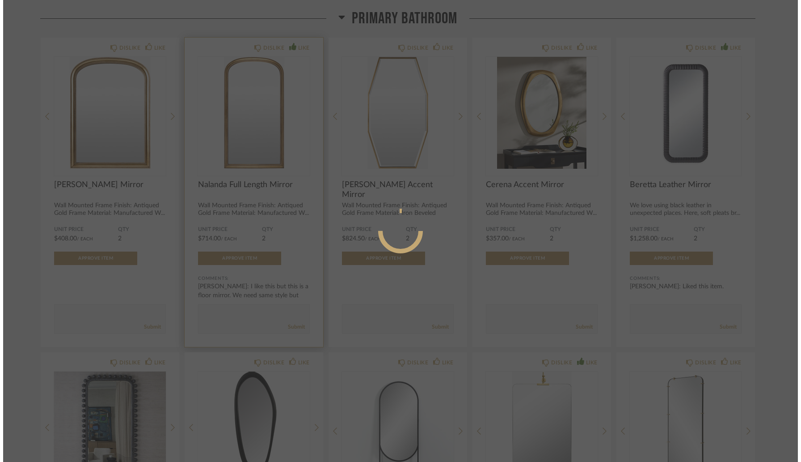
scroll to position [0, 0]
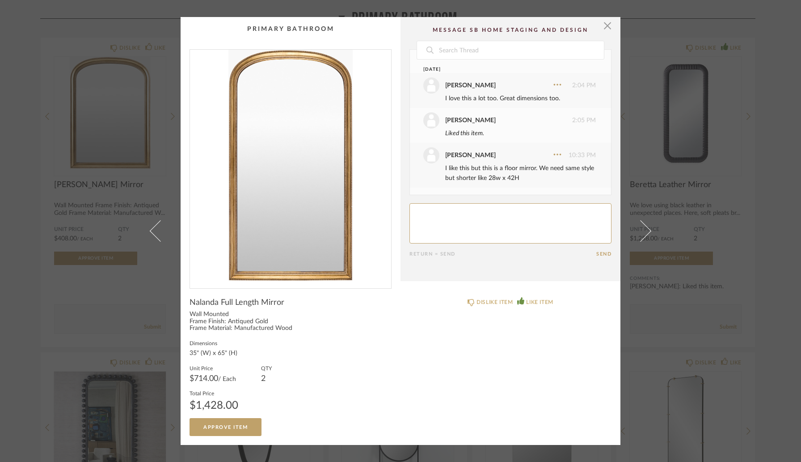
click at [230, 168] on img "0" at bounding box center [290, 165] width 201 height 231
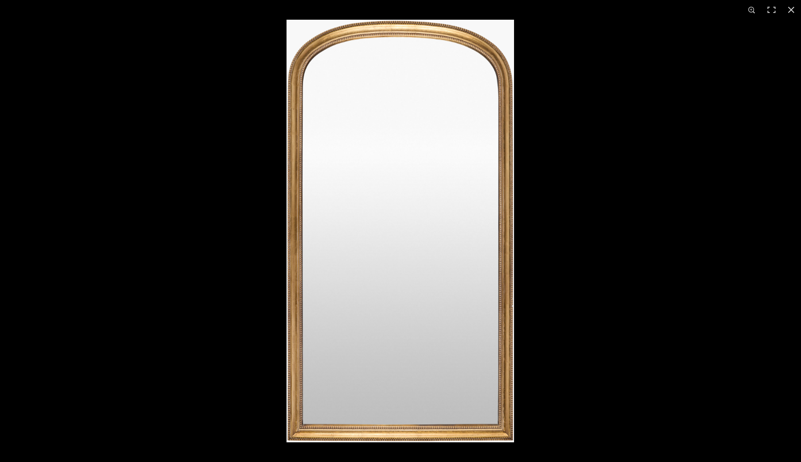
click at [489, 281] on img at bounding box center [401, 231] width 228 height 422
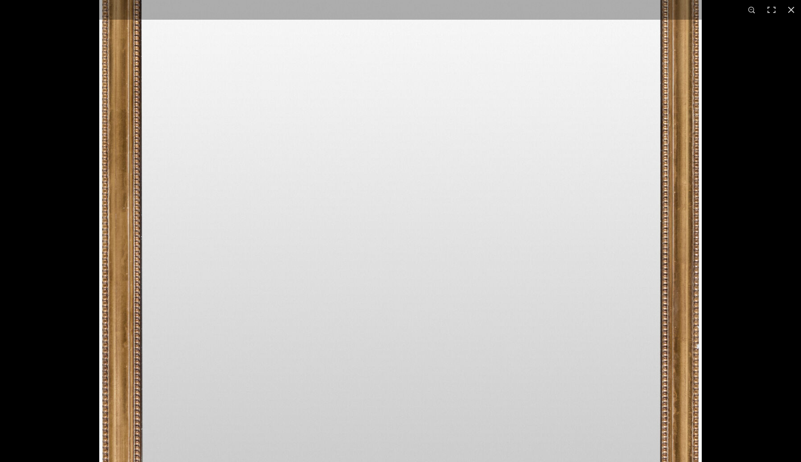
click at [672, 235] on img at bounding box center [400, 148] width 603 height 1118
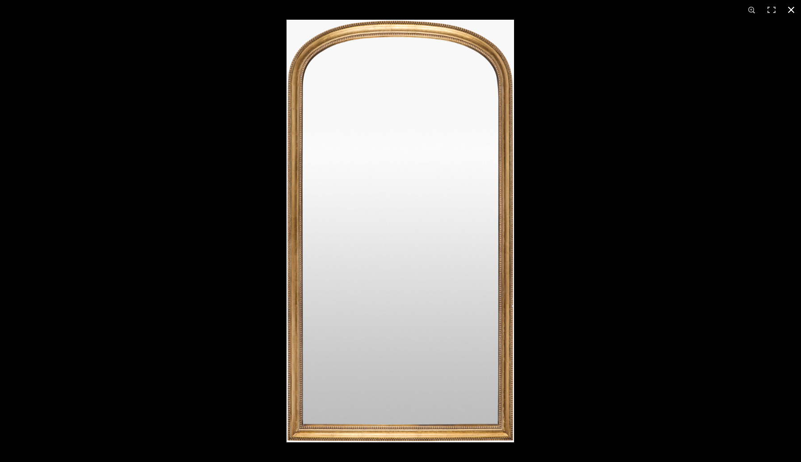
click at [793, 8] on button at bounding box center [792, 10] width 20 height 20
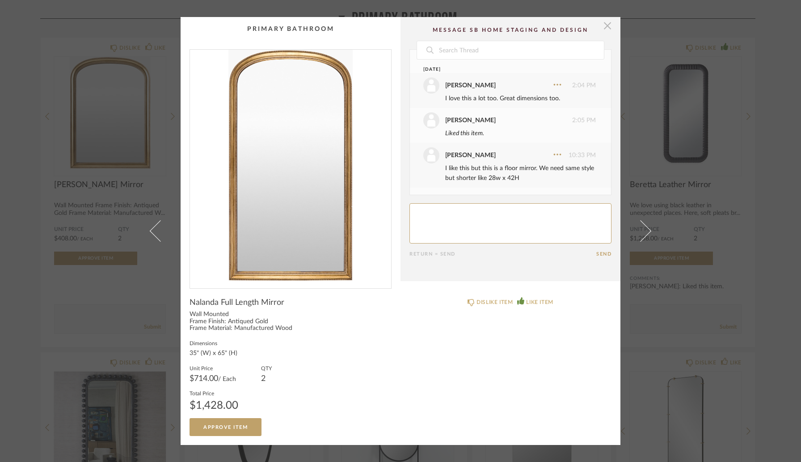
click at [601, 27] on span "button" at bounding box center [608, 26] width 18 height 18
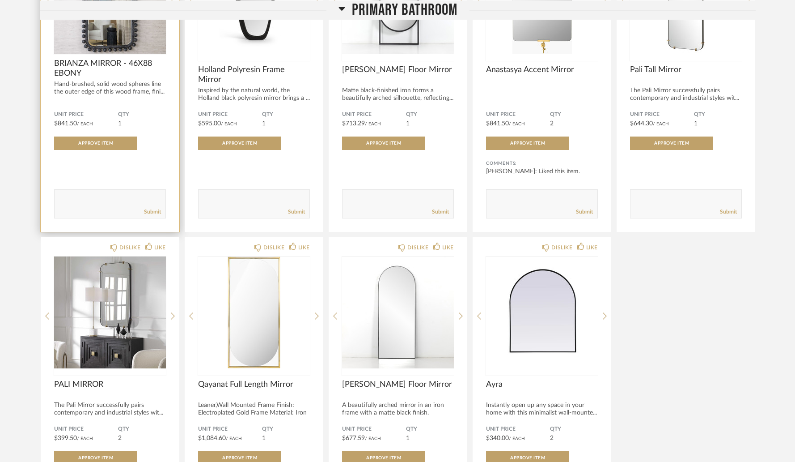
scroll to position [786, 0]
